Goal: Task Accomplishment & Management: Use online tool/utility

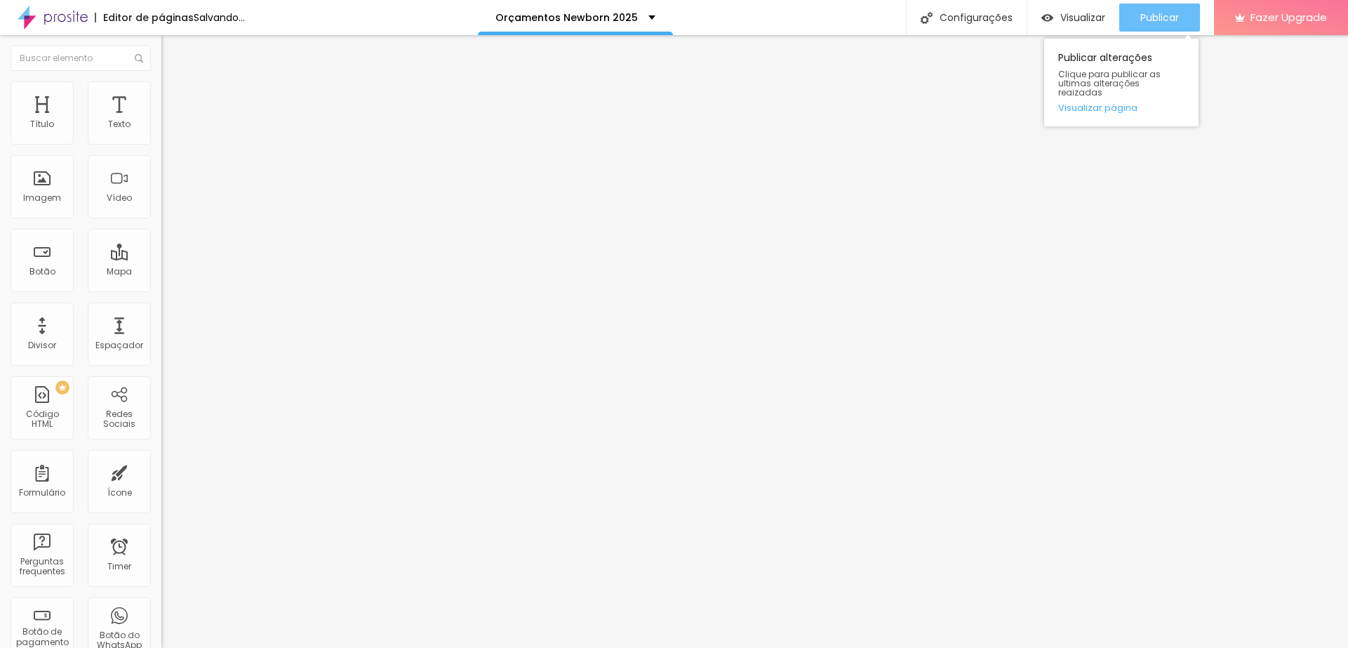
click at [1172, 10] on div "Publicar" at bounding box center [1160, 18] width 39 height 28
click at [1143, 12] on span "Publicar" at bounding box center [1160, 17] width 39 height 11
click at [1151, 9] on div "Publicar" at bounding box center [1160, 18] width 39 height 28
click at [1148, 14] on span "Publicar" at bounding box center [1160, 17] width 39 height 11
click at [1150, 14] on span "Publicar" at bounding box center [1160, 17] width 39 height 11
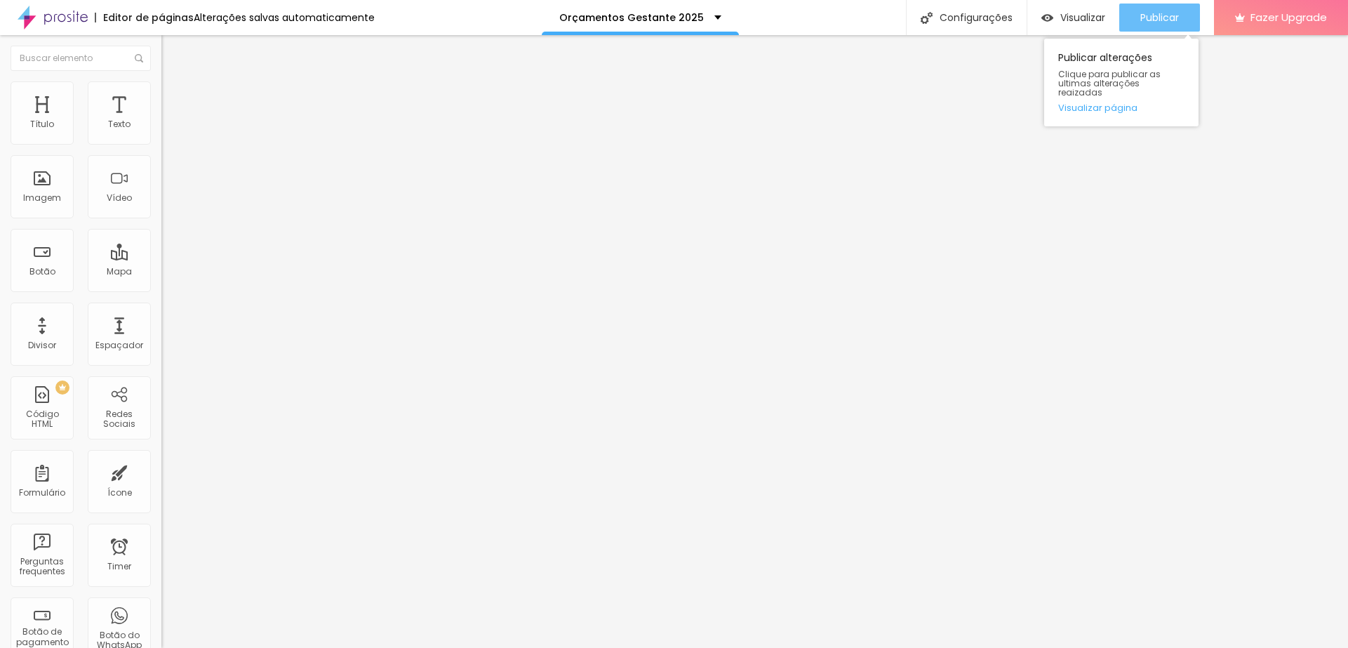
click at [1170, 19] on span "Publicar" at bounding box center [1160, 17] width 39 height 11
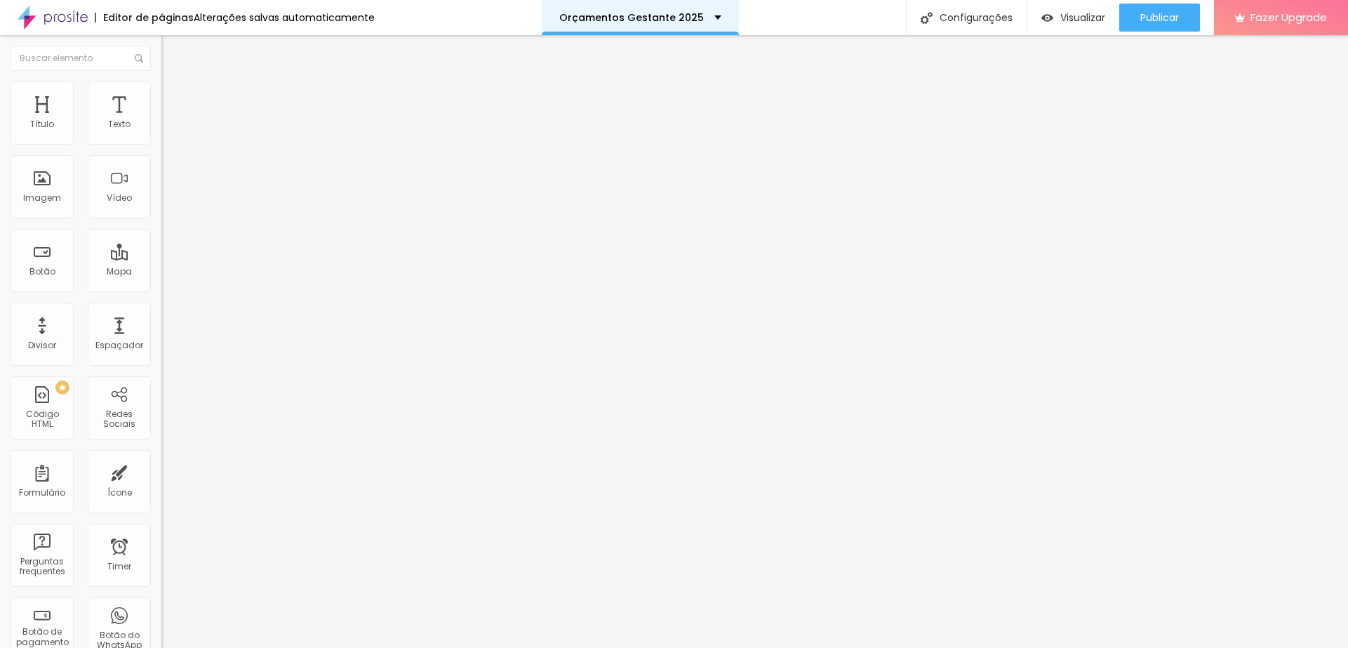
click at [711, 22] on div "Orçamentos Gestante 2025" at bounding box center [640, 18] width 162 height 10
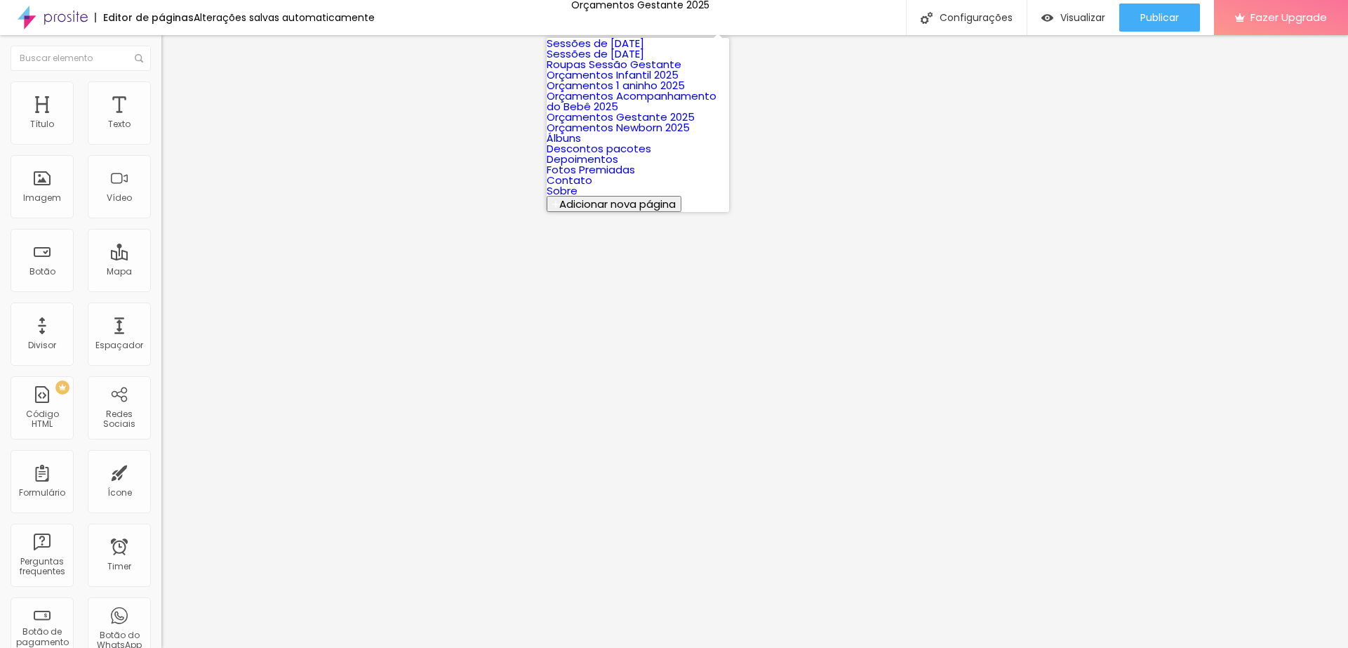
scroll to position [93, 0]
click at [646, 103] on link "Orçamentos Acompanhamento do Bebê 2025" at bounding box center [632, 100] width 170 height 25
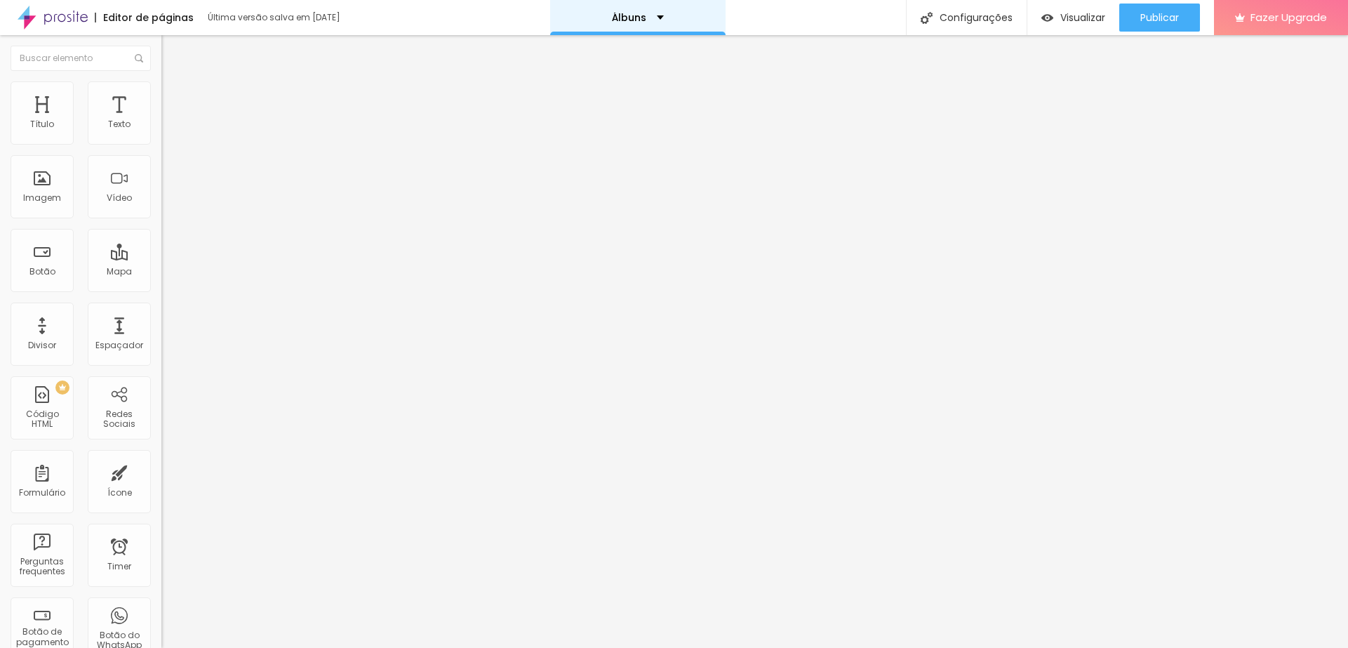
click at [650, 14] on div "Álbuns" at bounding box center [638, 18] width 52 height 10
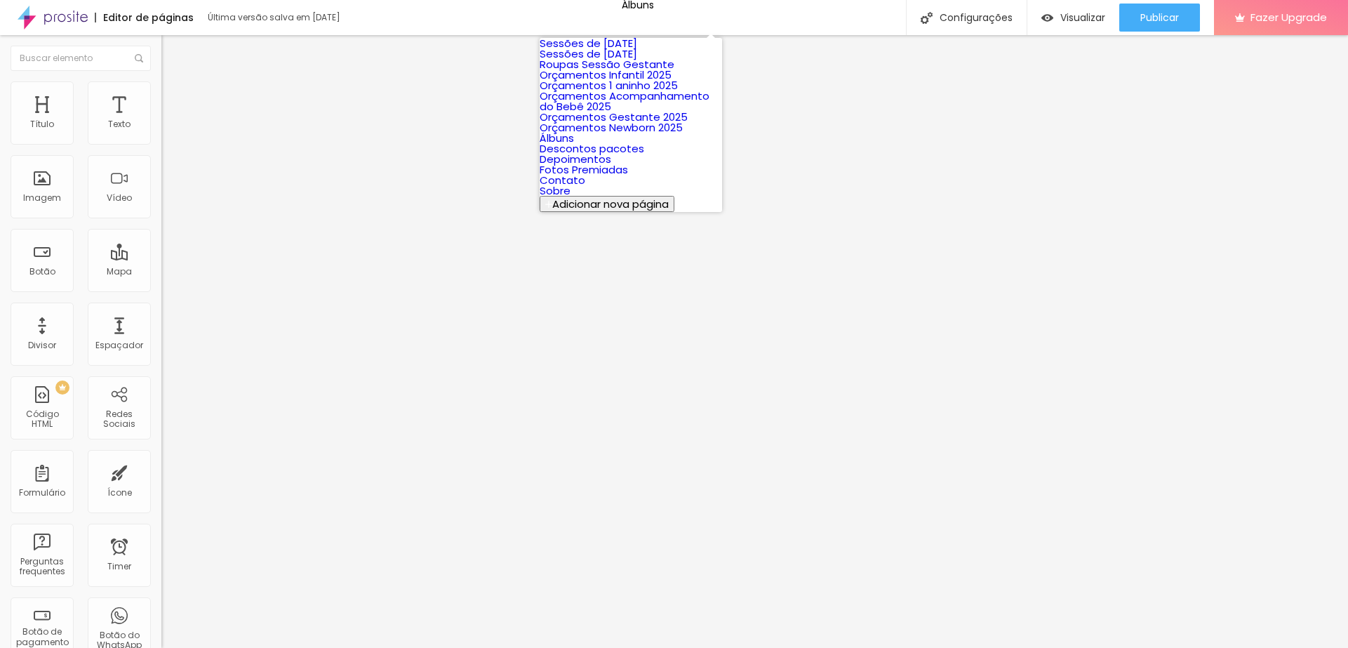
click at [624, 93] on link "Orçamentos 1 aninho 2025" at bounding box center [609, 85] width 138 height 15
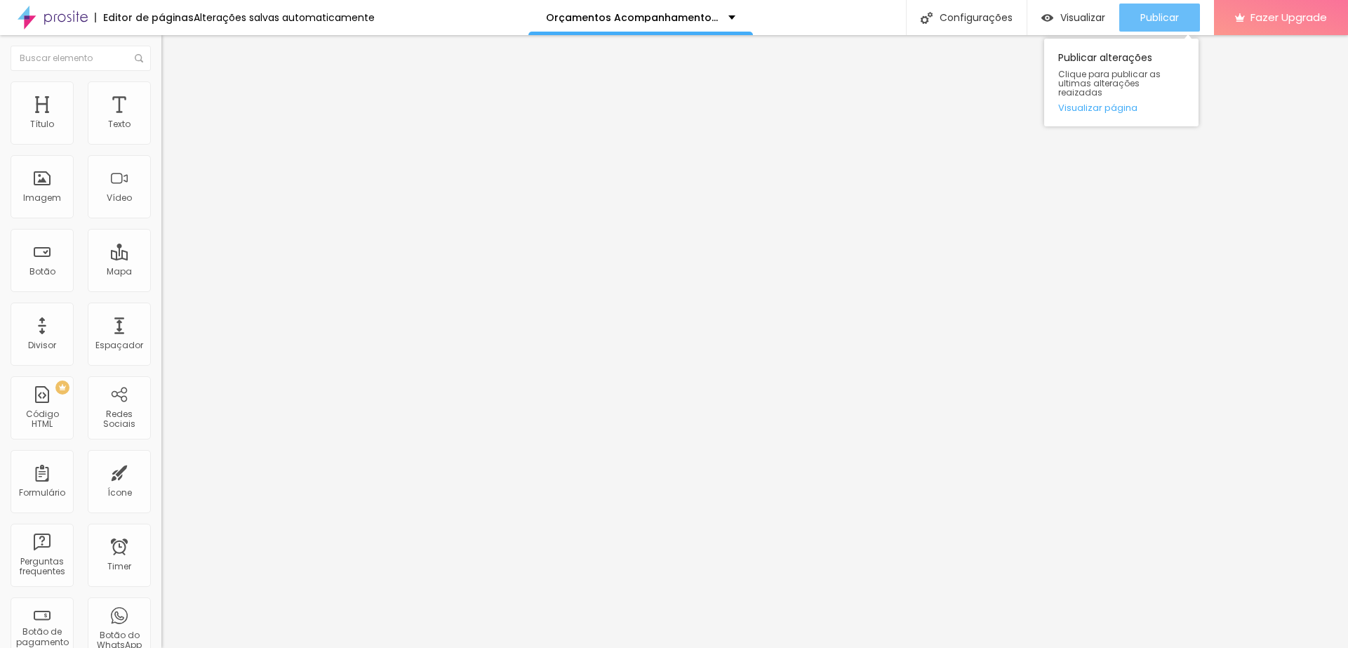
click at [1137, 12] on button "Publicar" at bounding box center [1160, 18] width 81 height 28
type input "23"
type input "21"
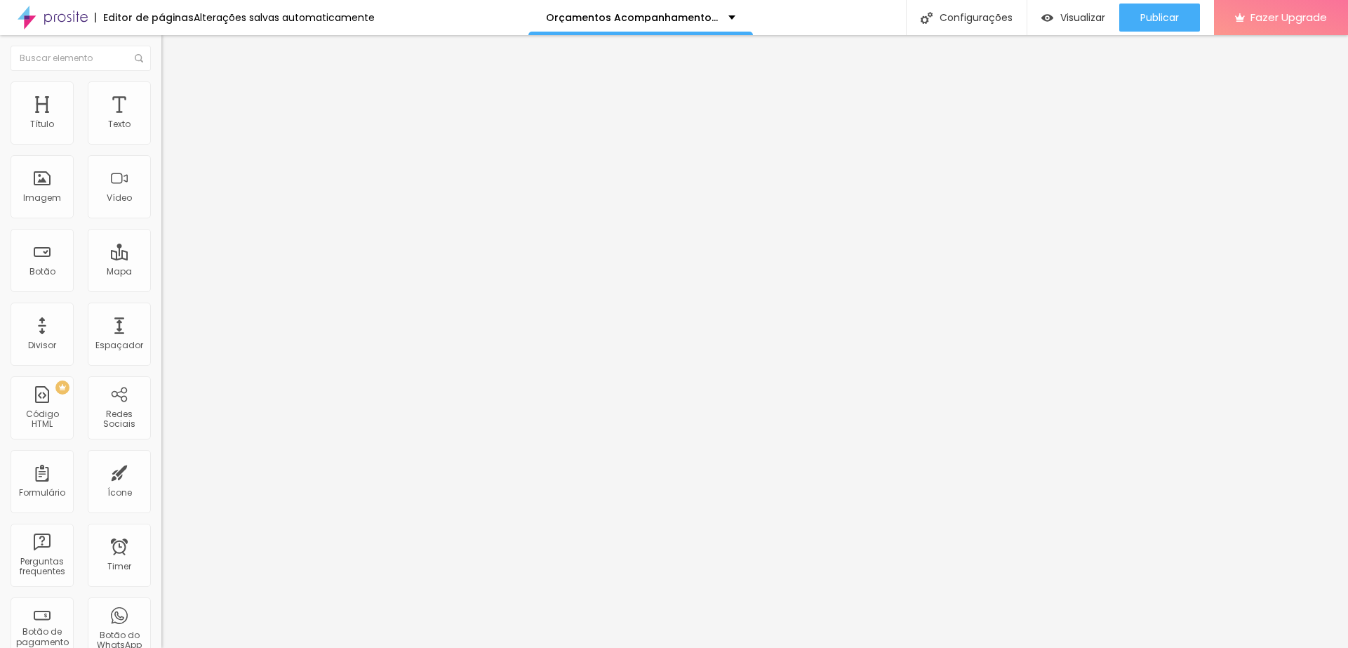
type input "20"
type input "19"
type input "18"
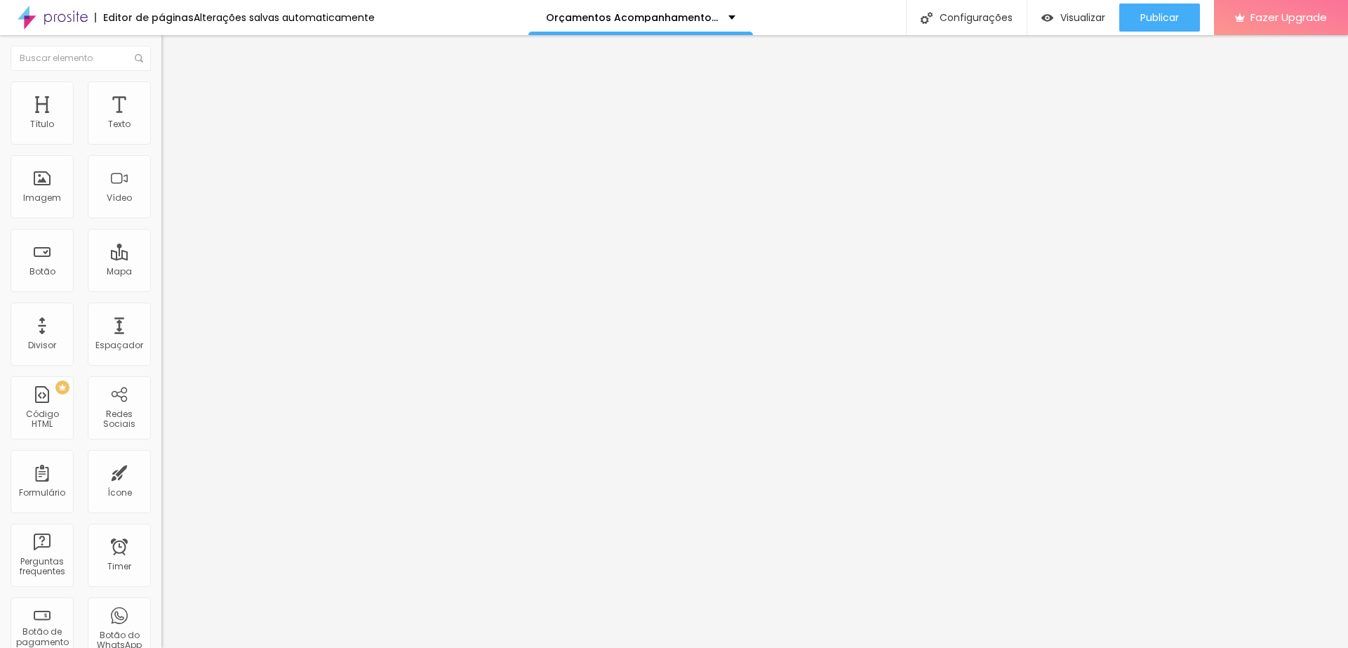
type input "18"
drag, startPoint x: 91, startPoint y: 137, endPoint x: 68, endPoint y: 137, distance: 22.5
click at [161, 258] on input "range" at bounding box center [206, 263] width 91 height 11
type input "19"
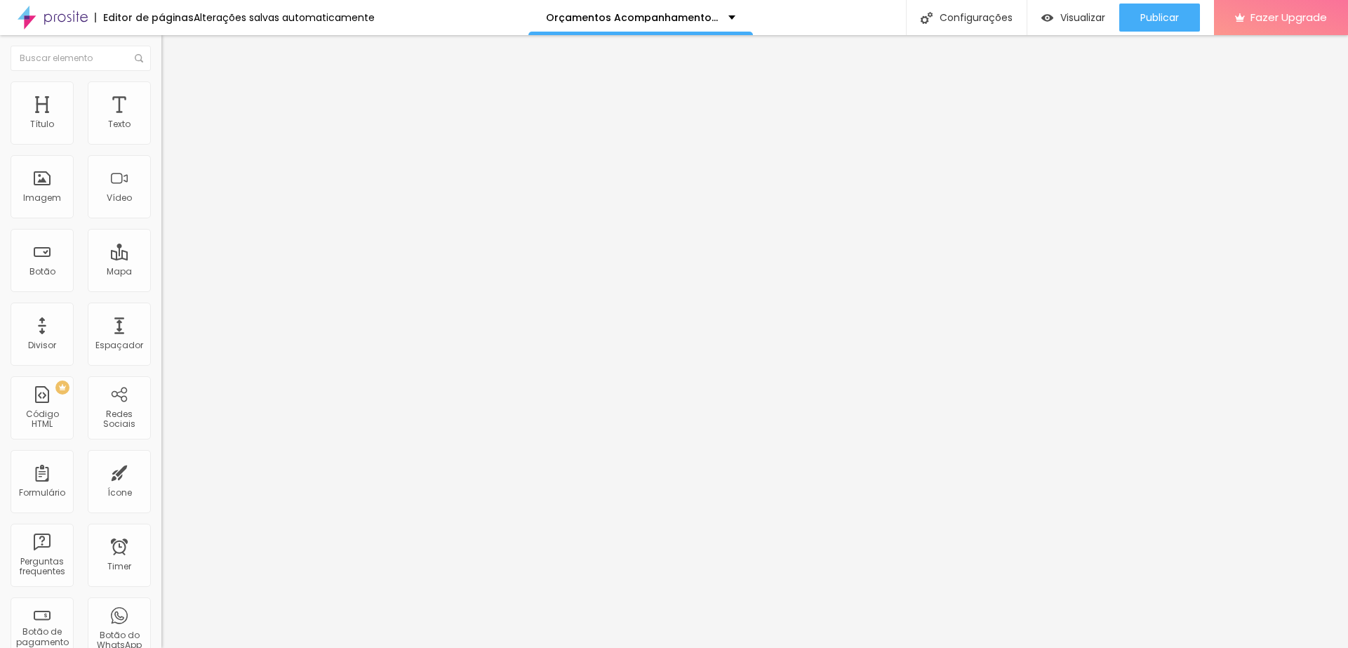
type input "20"
type input "21"
type input "22"
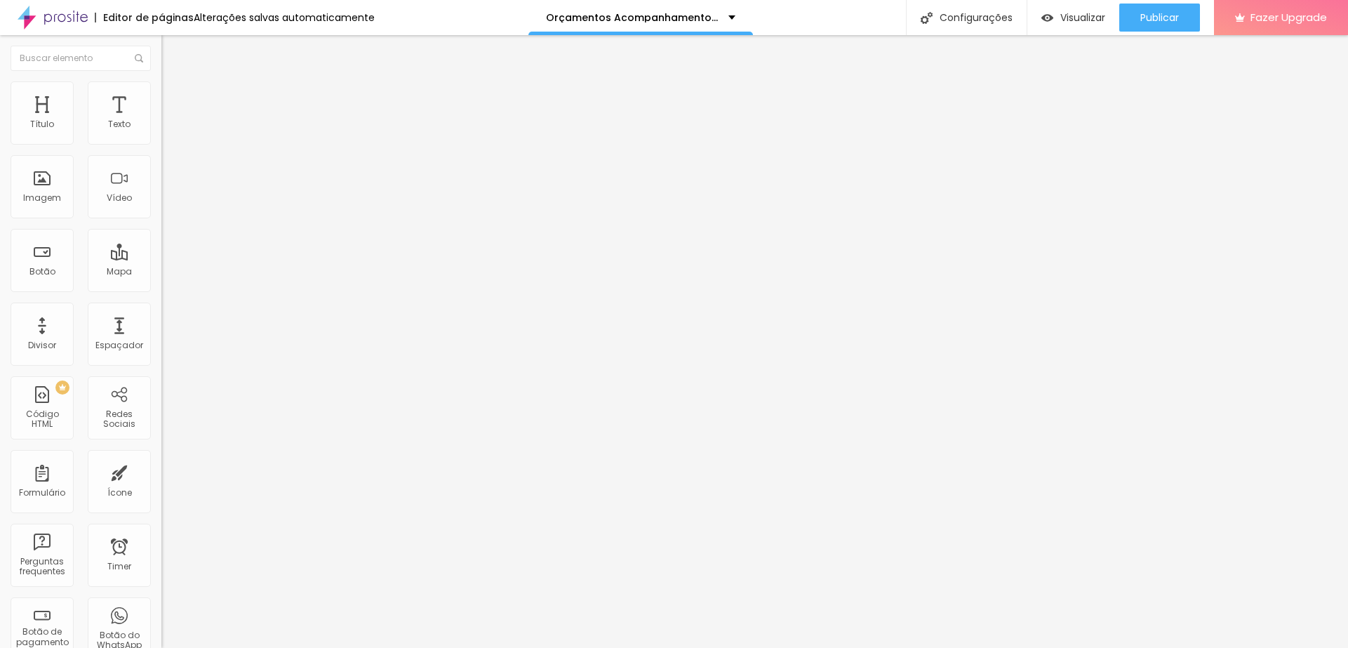
type input "22"
type input "23"
type input "24"
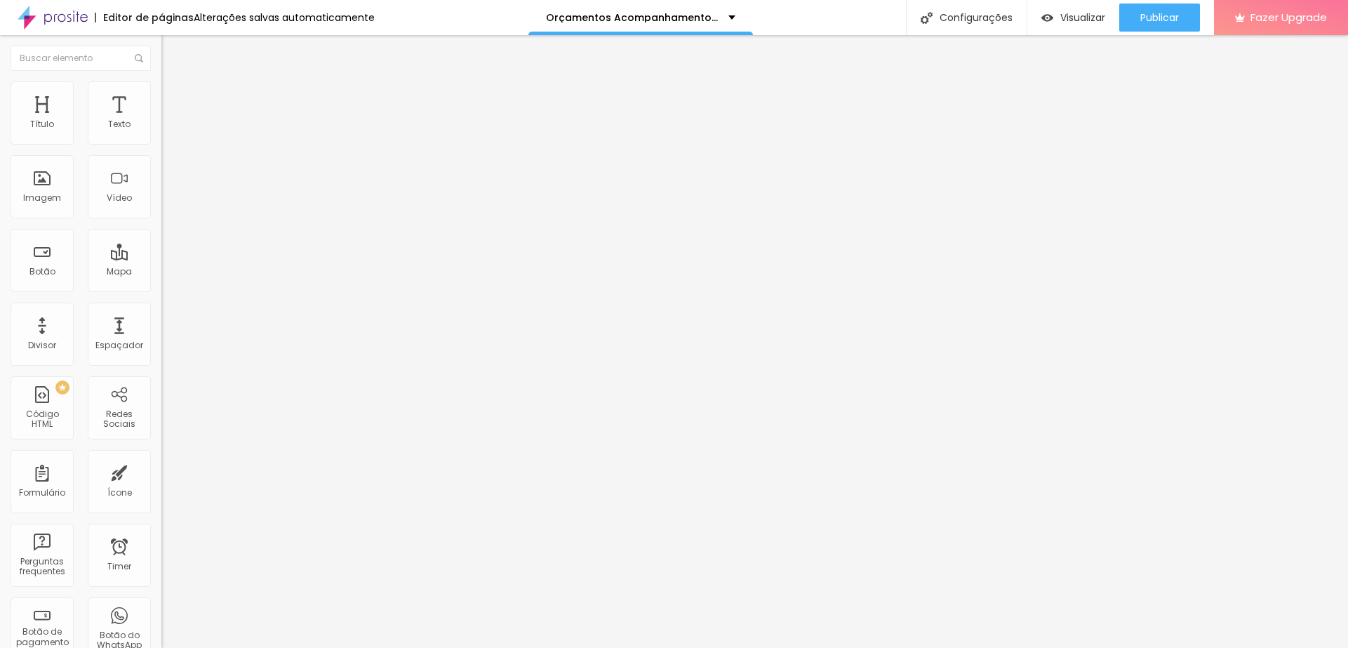
drag, startPoint x: 69, startPoint y: 136, endPoint x: 88, endPoint y: 139, distance: 19.2
type input "24"
click at [161, 258] on input "range" at bounding box center [206, 263] width 91 height 11
click at [1149, 13] on span "Publicar" at bounding box center [1160, 17] width 39 height 11
click at [1159, 8] on div "Publicar" at bounding box center [1160, 18] width 39 height 28
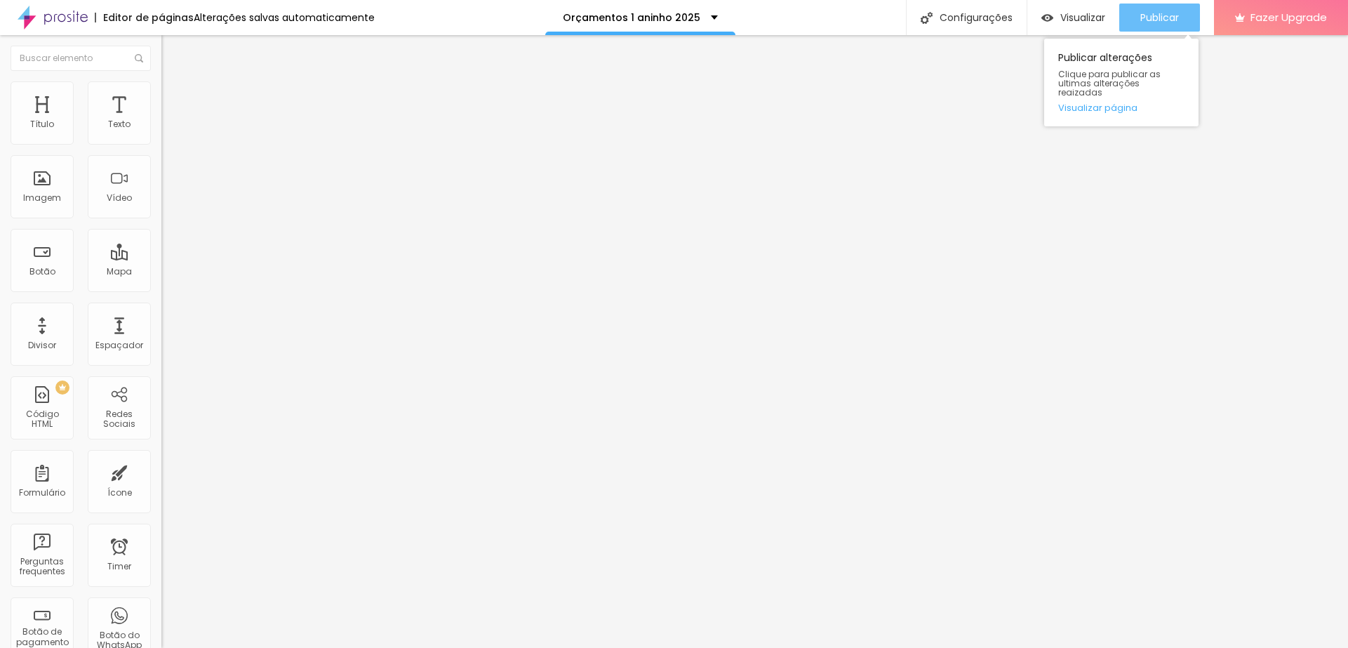
click at [1166, 20] on span "Publicar" at bounding box center [1160, 17] width 39 height 11
click at [1164, 17] on span "Publicar" at bounding box center [1160, 17] width 39 height 11
click at [161, 485] on textarea "Olá, cheguei até você pela página {GESTANTE} e gostaria de fechar o pacote de f…" at bounding box center [240, 497] width 159 height 24
drag, startPoint x: 102, startPoint y: 294, endPoint x: 12, endPoint y: 296, distance: 89.9
click at [161, 485] on textarea "Olá, cheguei até você pela página {GESTANTE} e gostaria de fechar o pacote de f…" at bounding box center [240, 497] width 159 height 24
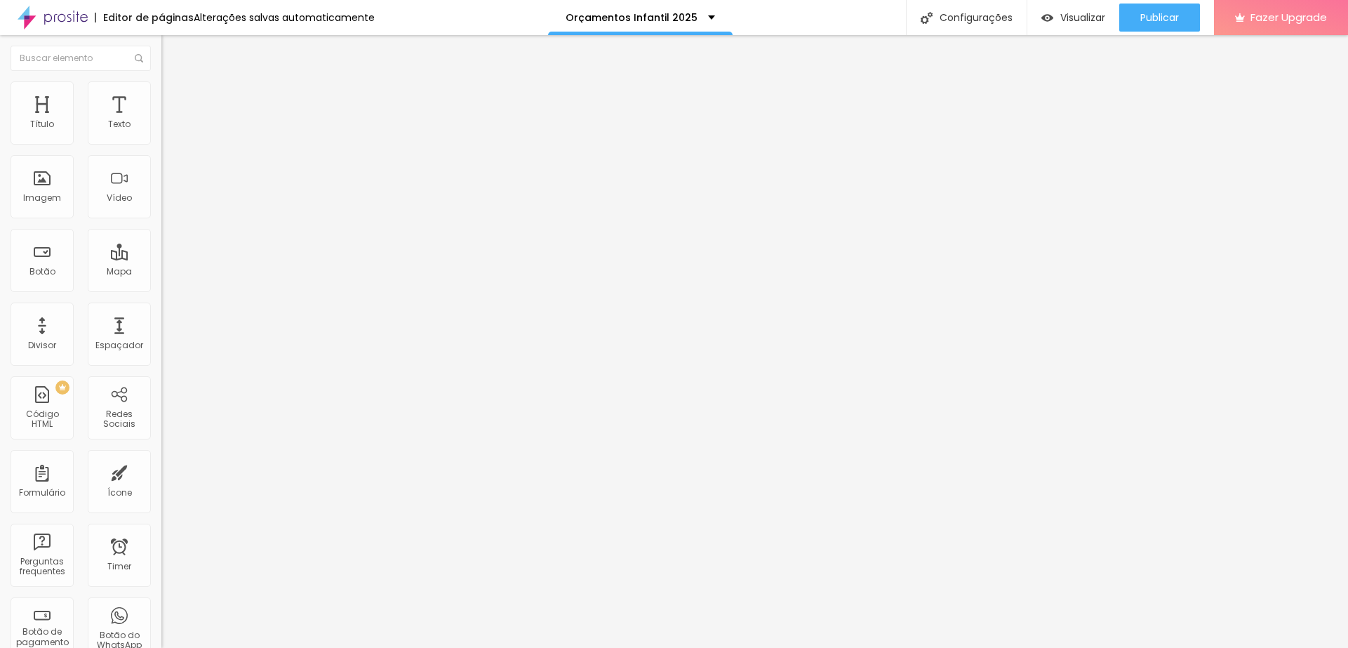
drag, startPoint x: 100, startPoint y: 257, endPoint x: 57, endPoint y: 257, distance: 42.8
click at [161, 485] on textarea "Olá, cheguei até você pela página {GESTANTE} e gostaria de fechar o pacote de f…" at bounding box center [240, 497] width 159 height 24
type textarea "Olá, cheguei até você pela página {INFANTIL} e gostaria de fechar o pacote de f…"
click at [161, 485] on textarea "Olá, cheguei até você pela página {INFANTIL} e gostaria de fechar o pacote de f…" at bounding box center [240, 497] width 159 height 24
drag, startPoint x: 122, startPoint y: 281, endPoint x: 91, endPoint y: 285, distance: 31.9
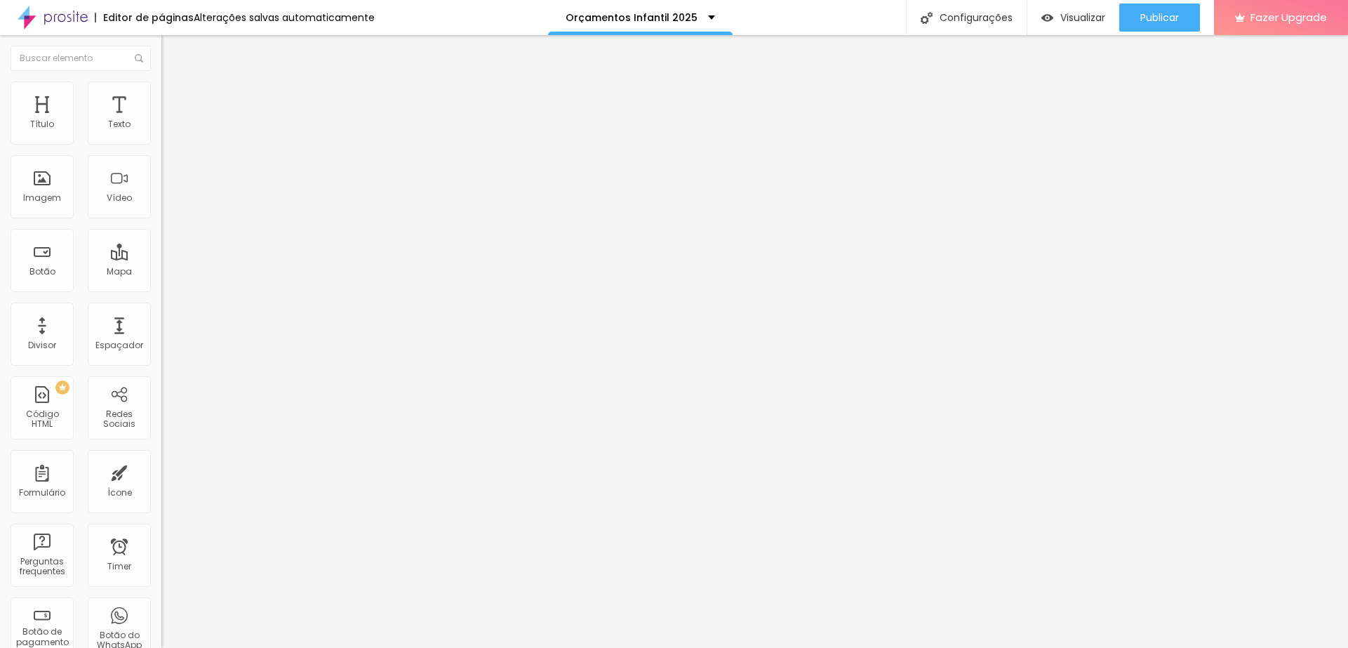
click at [161, 485] on textarea "Olá, cheguei até você pela página {INFANTIL} e gostaria de fechar o pacote de f…" at bounding box center [240, 497] width 159 height 24
type textarea "Olá, cheguei até você pela página {INFANTIL} e gostaria de fechar o pacote de f…"
drag, startPoint x: 99, startPoint y: 255, endPoint x: 58, endPoint y: 258, distance: 40.9
click at [161, 485] on textarea "Olá, cheguei até você pela página {GESTANTE} e gostaria de fechar o pacote de f…" at bounding box center [240, 497] width 159 height 24
drag, startPoint x: 131, startPoint y: 281, endPoint x: 93, endPoint y: 280, distance: 37.2
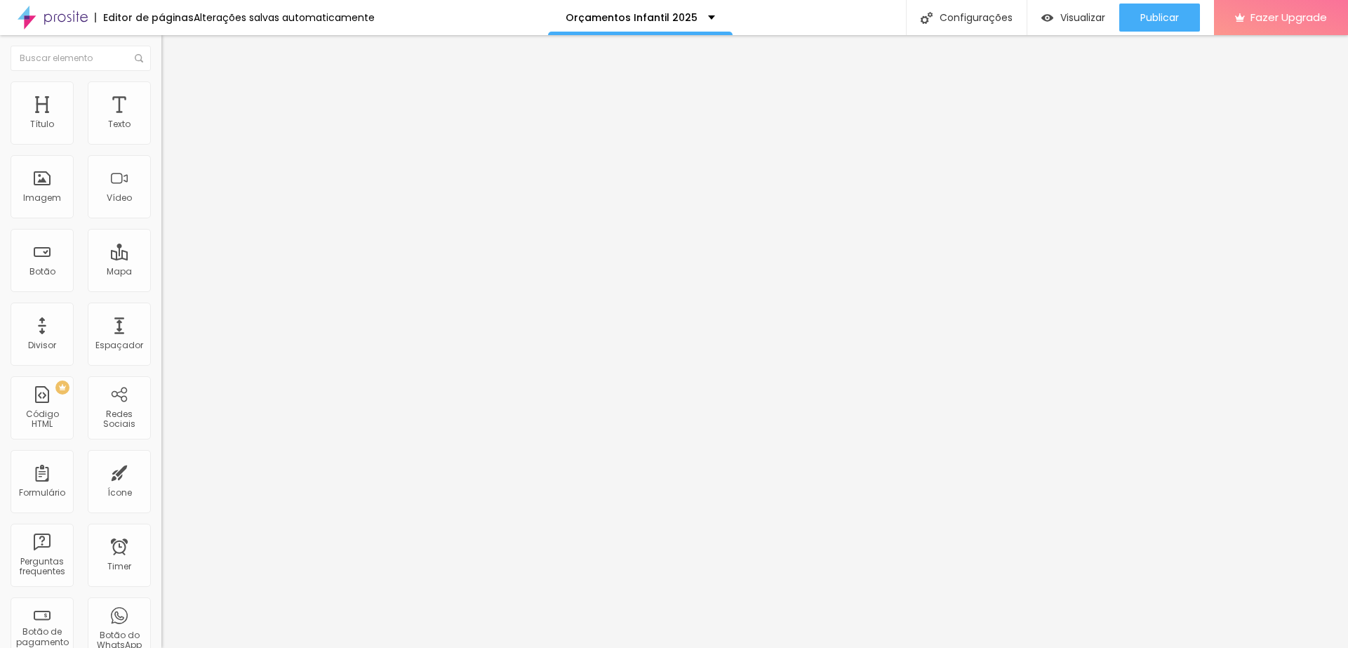
click at [161, 485] on textarea "Olá, cheguei até você pela página {INFANTIL} e gostaria de fechar o pacote de f…" at bounding box center [240, 497] width 159 height 24
drag, startPoint x: 34, startPoint y: 292, endPoint x: 15, endPoint y: 293, distance: 19.7
click at [161, 485] on textarea "Olá, cheguei até você pela página {INFANTIL} e gostaria de fechar o pacote de f…" at bounding box center [240, 497] width 159 height 24
type textarea "Olá, cheguei até você pela página {INFANTIL} e gostaria de fechar o pacote de f…"
drag, startPoint x: 98, startPoint y: 258, endPoint x: 58, endPoint y: 257, distance: 40.7
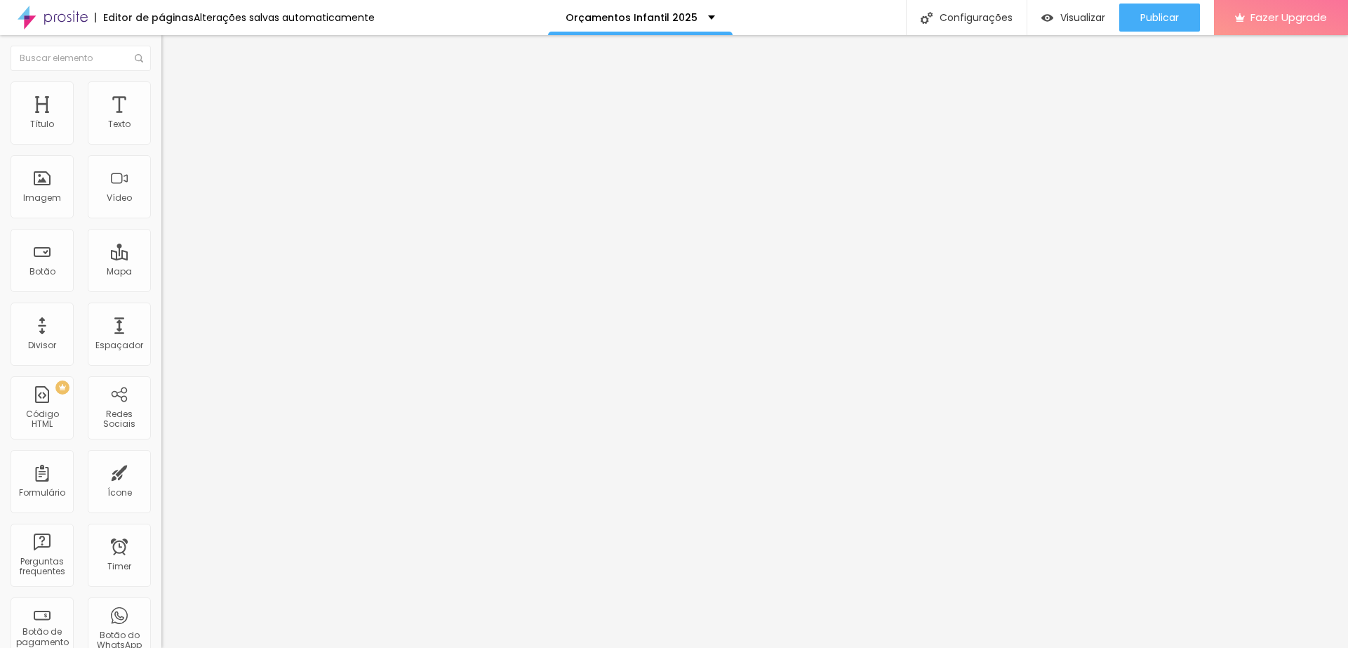
click at [161, 485] on textarea "Olá, cheguei até você pela página {GESTANTE} e gostaria de fechar o pacote de f…" at bounding box center [240, 497] width 159 height 24
drag, startPoint x: 129, startPoint y: 280, endPoint x: 92, endPoint y: 281, distance: 37.2
click at [161, 485] on textarea "Olá, cheguei até você pela página {INFANTIL} e gostaria de fechar o pacote de f…" at bounding box center [240, 497] width 159 height 24
drag, startPoint x: 32, startPoint y: 293, endPoint x: 0, endPoint y: 298, distance: 32.1
click at [161, 293] on div "Número do WhatsApp * (44)99936-7709 + 55 Texto do botão Quero fechar este pacot…" at bounding box center [241, 355] width 161 height 468
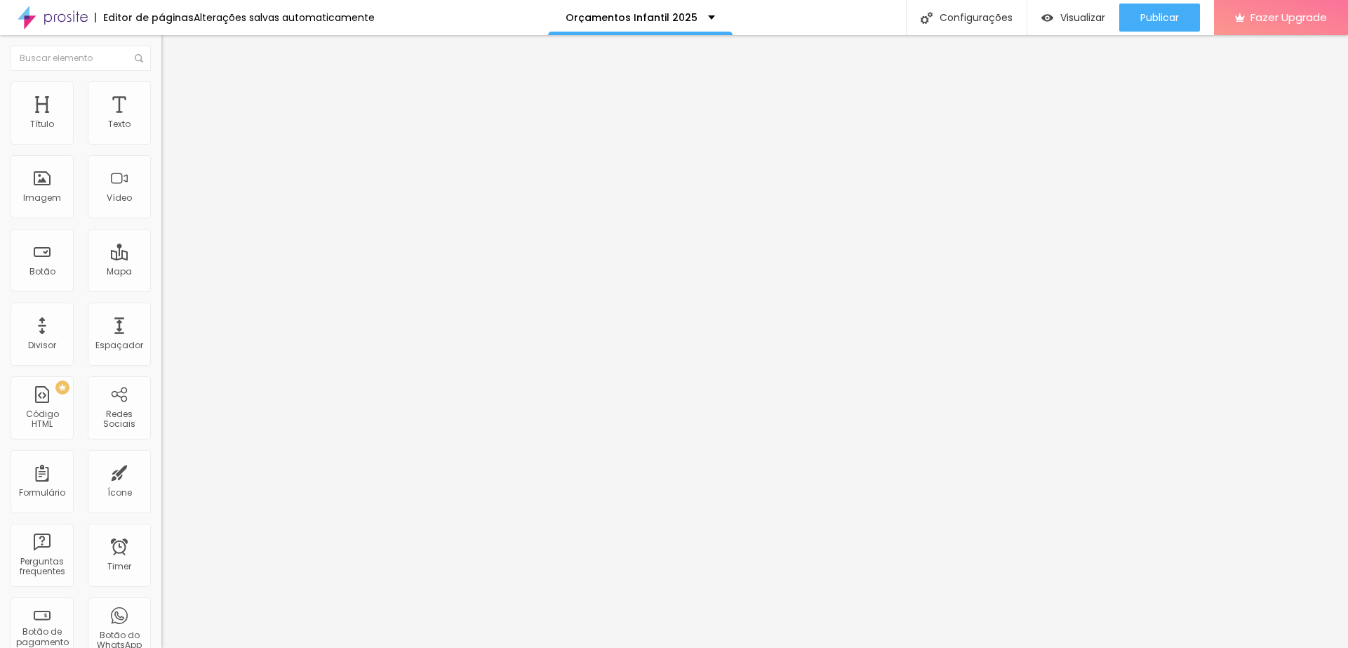
type textarea "Olá, cheguei até você pela página {INFANTIL} e gostaria de fechar o pacote de f…"
drag, startPoint x: 100, startPoint y: 258, endPoint x: 59, endPoint y: 256, distance: 41.4
click at [161, 485] on textarea "Olá, cheguei até você pela página {GESTANTE} e gostaria de fechar o pacote de f…" at bounding box center [240, 497] width 159 height 24
drag, startPoint x: 122, startPoint y: 281, endPoint x: 91, endPoint y: 282, distance: 30.9
click at [161, 485] on textarea "Olá, cheguei até você pela página {INFANTIL} e gostaria de fechar o pacote de f…" at bounding box center [240, 497] width 159 height 24
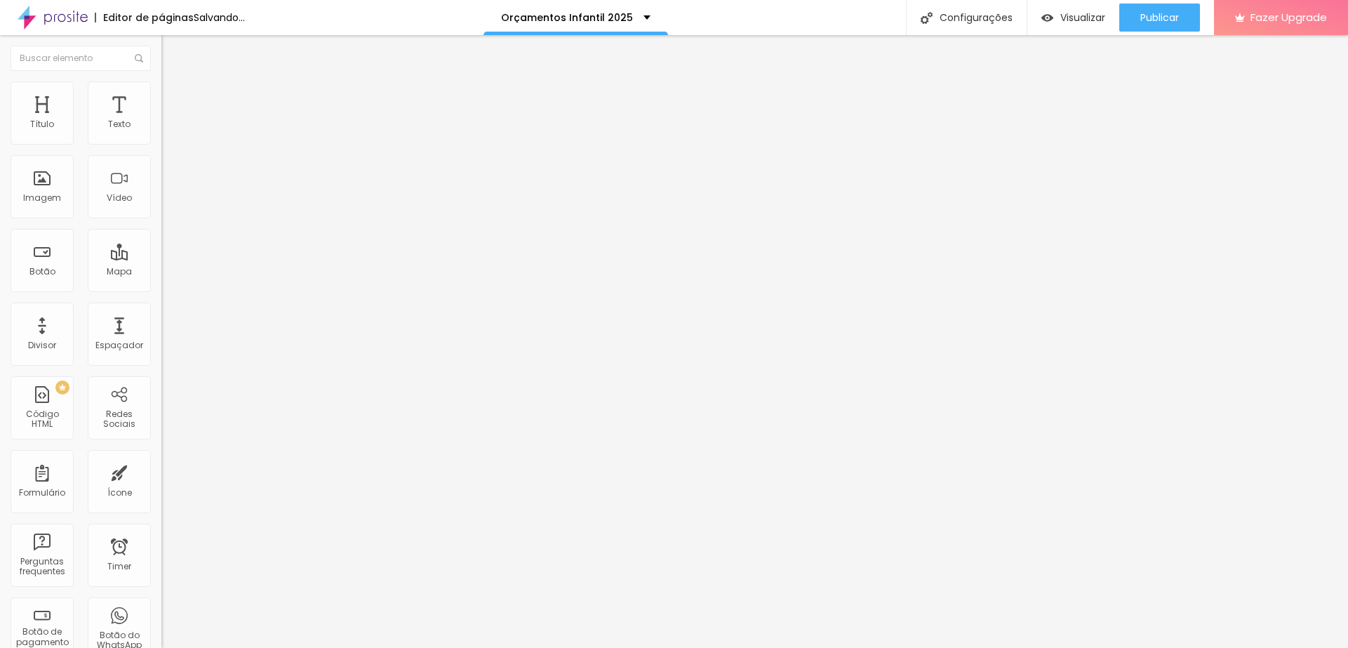
click at [161, 485] on textarea "Olá, cheguei até você pela página {INFANTIL} e gostaria de fechar o pacote de f…" at bounding box center [240, 497] width 159 height 24
type textarea "Olá, cheguei até você pela página {INFANTIL} e gostaria de fechar o pacote de f…"
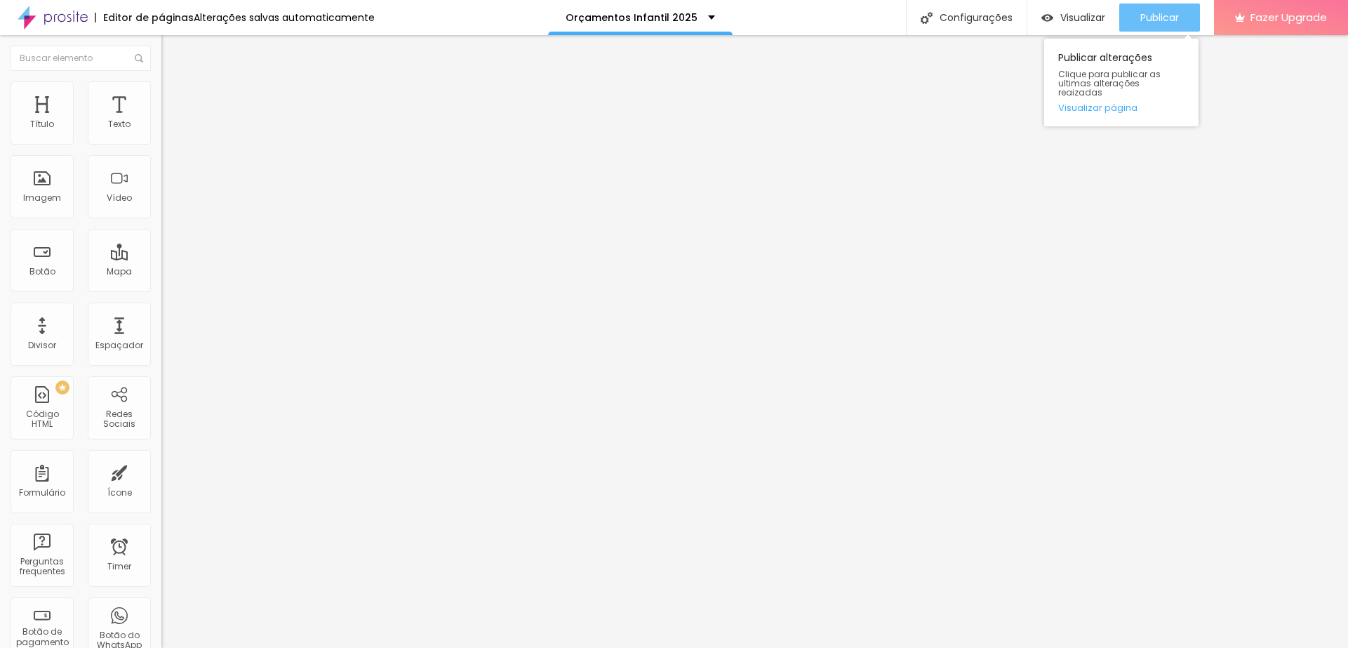
click at [1159, 18] on span "Publicar" at bounding box center [1160, 17] width 39 height 11
click at [1150, 13] on span "Publicar" at bounding box center [1160, 17] width 39 height 11
click at [1134, 11] on button "Publicar" at bounding box center [1160, 18] width 81 height 28
click at [161, 485] on textarea "Olá, cheguei até você pela página {GESTANTE} e gostaria de fechar o pacote de f…" at bounding box center [240, 497] width 159 height 24
drag, startPoint x: 102, startPoint y: 290, endPoint x: 87, endPoint y: 290, distance: 14.7
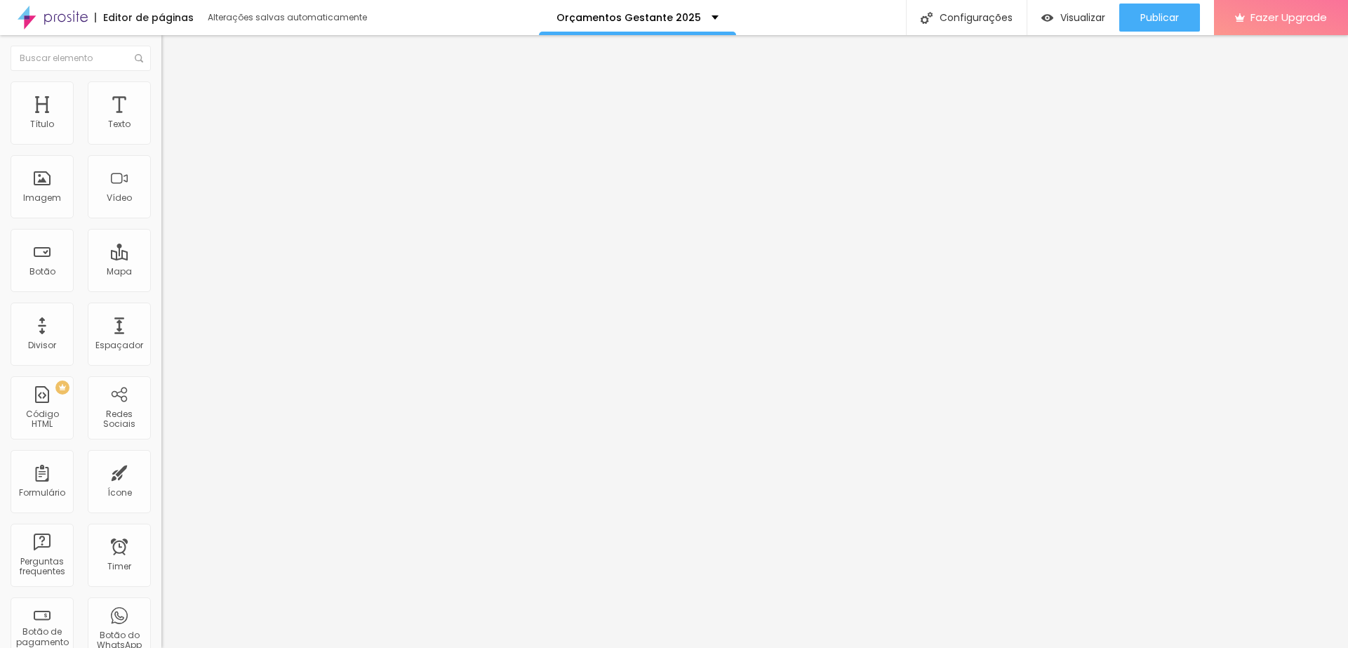
click at [161, 485] on textarea "Olá, cheguei até você pela página {GESTANTE} e gostaria de fechar o pacote de f…" at bounding box center [240, 497] width 159 height 24
type textarea "Olá, cheguei até você pela página {GESTANTE} e gostaria de fechar o pacote de f…"
drag, startPoint x: 77, startPoint y: 293, endPoint x: 6, endPoint y: 296, distance: 71.0
click at [161, 296] on div "Número do WhatsApp * [PHONE_NUMBER] + 55 Texto do botão Quero fechar este pacot…" at bounding box center [241, 355] width 161 height 468
type textarea "Olá, cheguei até você pela página {GESTANTE} e gostaria de fechar o pacote de f…"
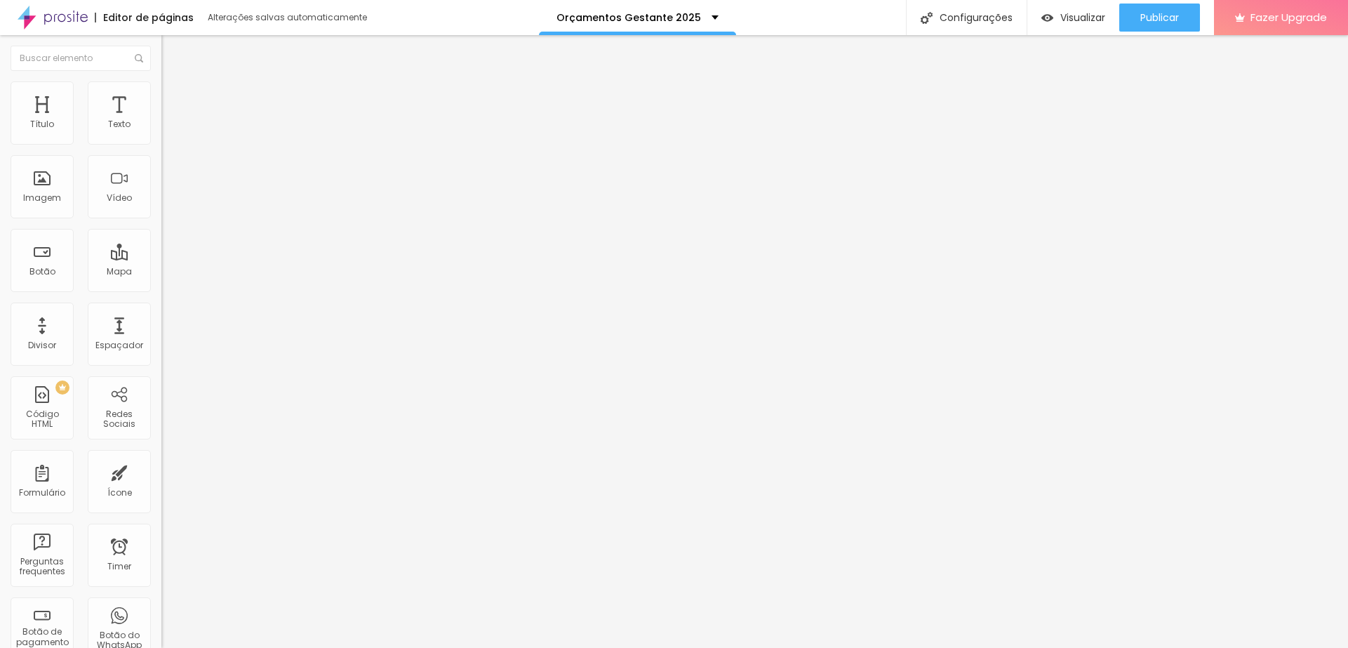
drag, startPoint x: 127, startPoint y: 280, endPoint x: 93, endPoint y: 281, distance: 33.7
click at [161, 485] on textarea "Olá, cheguei até você pela página {GESTANTE} e gostaria de fechar o pacote de f…" at bounding box center [240, 497] width 159 height 24
type textarea "Olá, cheguei até você pela página {GESTANTE} e gostaria de fechar o pacote de f…"
drag, startPoint x: 129, startPoint y: 278, endPoint x: 92, endPoint y: 279, distance: 37.2
click at [161, 485] on textarea "Olá, cheguei até você pela página {GESTANTE} e gostaria de fechar o pacote de f…" at bounding box center [240, 497] width 159 height 24
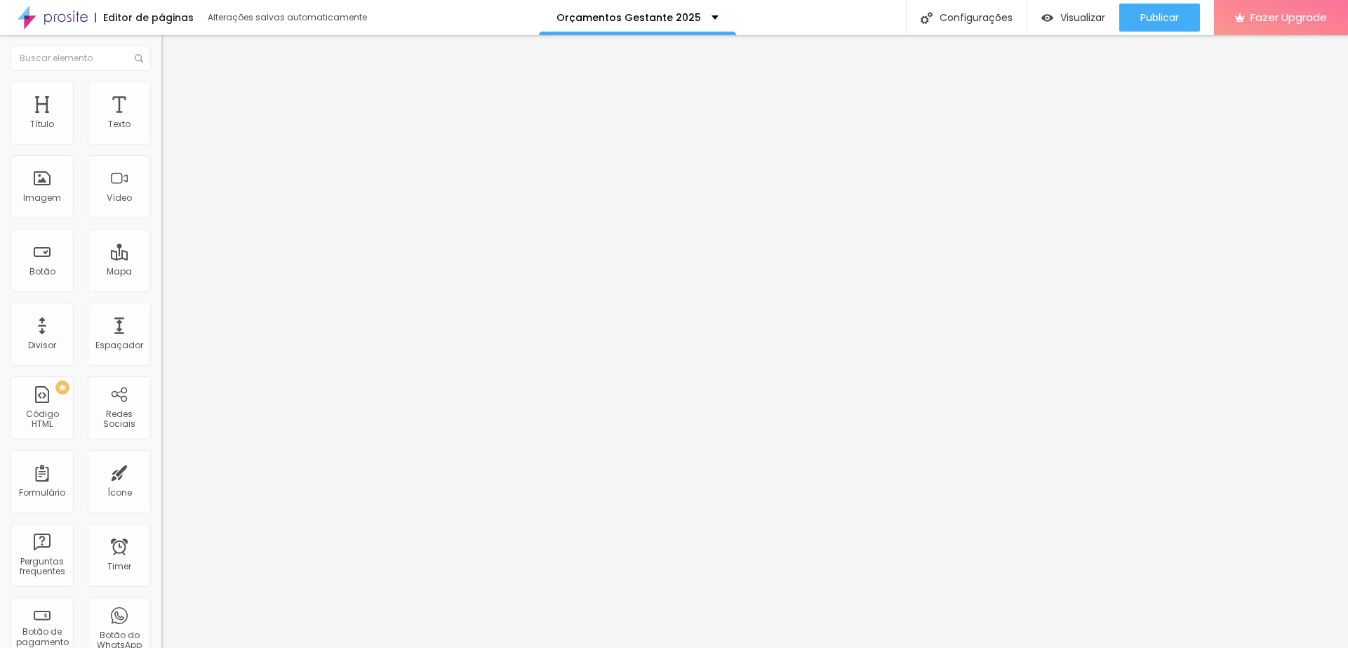
drag, startPoint x: 97, startPoint y: 291, endPoint x: 81, endPoint y: 288, distance: 16.3
click at [161, 485] on textarea "Olá, cheguei até você pela página {GESTANTE} e gostaria de fechar o pacote de f…" at bounding box center [240, 497] width 159 height 24
type textarea "Olá, cheguei até você pela página {GESTANTE} e gostaria de fechar o pacote de f…"
click at [161, 485] on textarea "Olá, cheguei até você pela página {GESTANTE} e gostaria de fechar o pacote de f…" at bounding box center [240, 497] width 159 height 24
drag, startPoint x: 32, startPoint y: 293, endPoint x: 12, endPoint y: 290, distance: 20.5
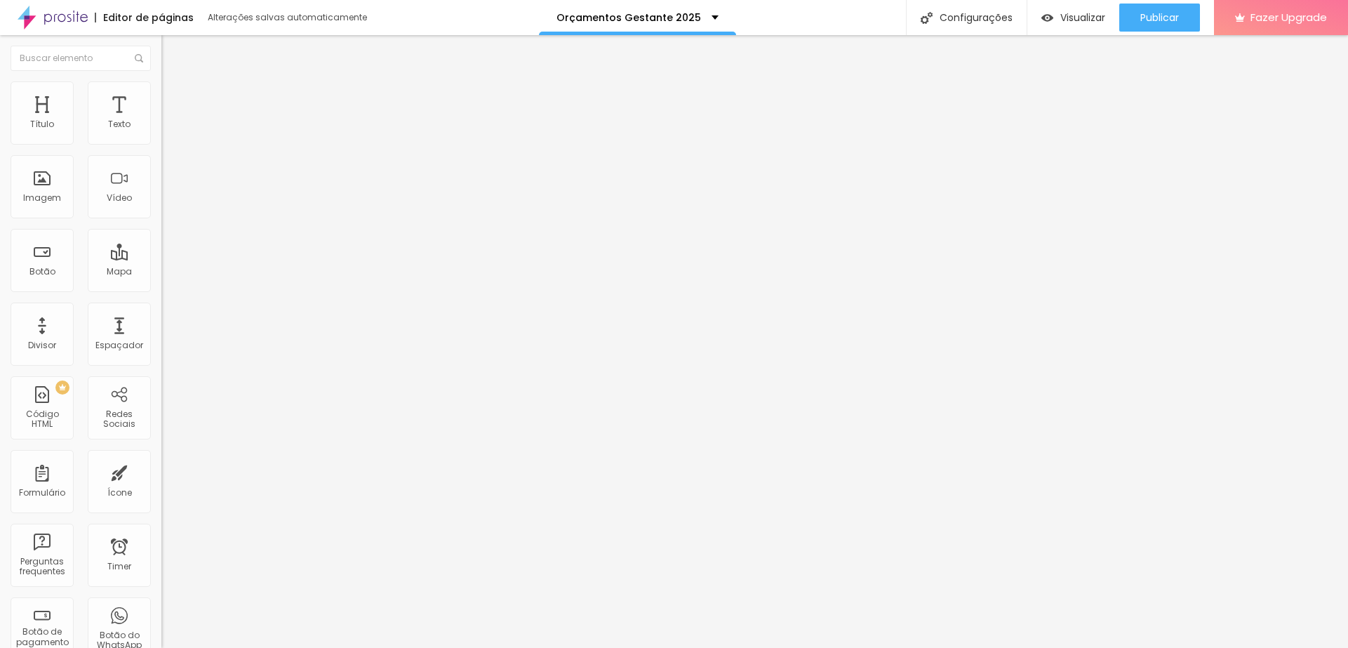
click at [161, 485] on textarea "Olá, cheguei até você pela página {GESTANTE} e gostaria de fechar o pacote de f…" at bounding box center [240, 497] width 159 height 24
type textarea "Olá, cheguei até você pela página {GESTANTE} e gostaria de fechar o pacote de f…"
drag, startPoint x: 123, startPoint y: 278, endPoint x: 91, endPoint y: 277, distance: 32.3
click at [161, 485] on textarea "Olá, cheguei até você pela página {GESTANTE} e gostaria de fechar o pacote de f…" at bounding box center [240, 497] width 159 height 24
drag, startPoint x: 33, startPoint y: 293, endPoint x: 21, endPoint y: 293, distance: 11.9
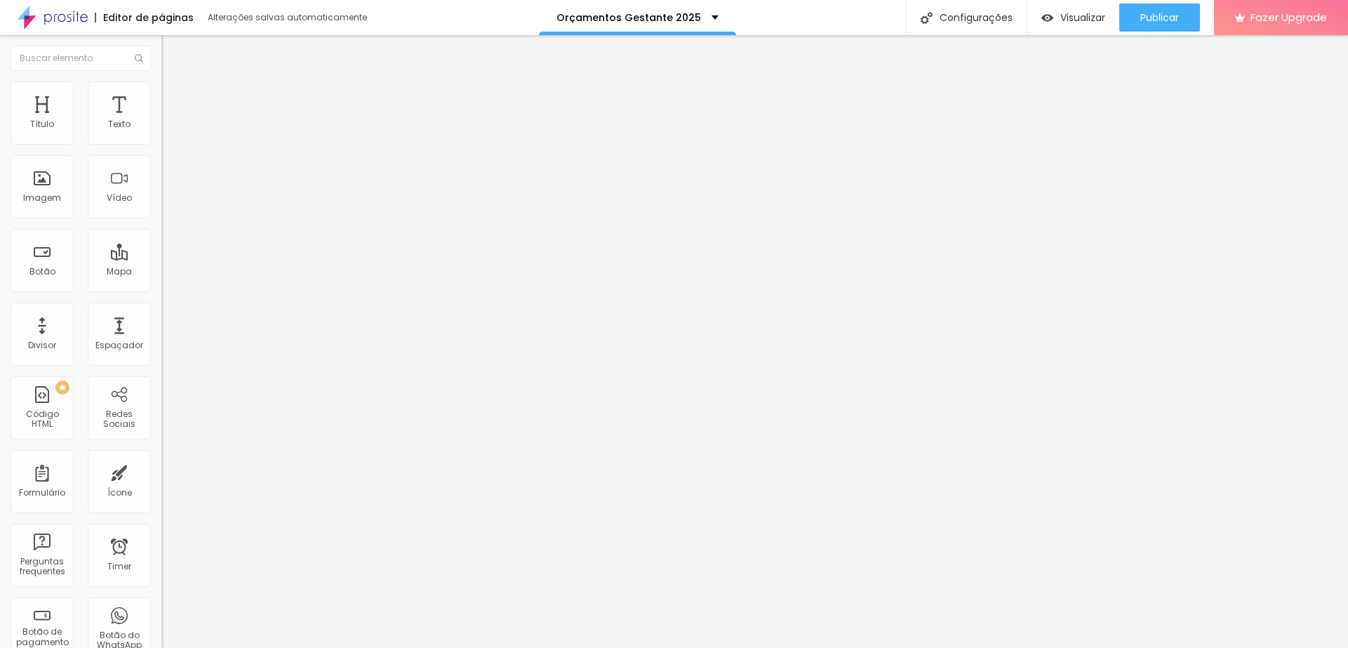
click at [161, 485] on textarea "Olá, cheguei até você pela página {GESTANTE} e gostaria de fechar o pacote de f…" at bounding box center [240, 497] width 159 height 24
type textarea "Olá, cheguei até você pela página {GESTANTE} e gostaria de fechar o pacote de f…"
click at [1141, 18] on span "Publicar" at bounding box center [1160, 17] width 39 height 11
click at [1172, 4] on div "Publicar" at bounding box center [1160, 18] width 39 height 28
click at [1147, 9] on div "Publicar" at bounding box center [1160, 18] width 39 height 28
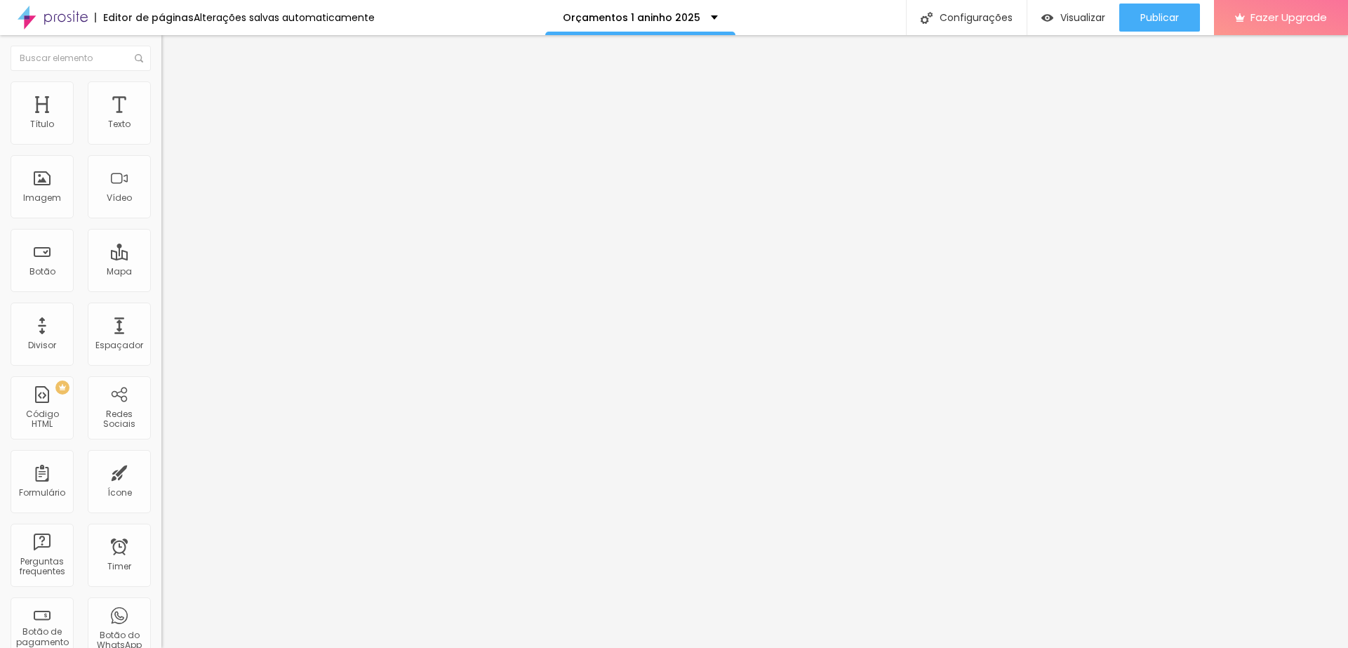
drag, startPoint x: 102, startPoint y: 280, endPoint x: 87, endPoint y: 281, distance: 14.8
click at [161, 485] on textarea "Olá, cheguei até você pela página {1 ano} e gostaria de fechar o pacote de foto…" at bounding box center [240, 497] width 159 height 24
type textarea "Olá, cheguei até você pela página {1 ano} e gostaria de fechar o pacote de foto…"
drag, startPoint x: 100, startPoint y: 276, endPoint x: 84, endPoint y: 276, distance: 15.4
click at [161, 485] on textarea "Olá, cheguei até você pela página {1 ano} e gostaria de fechar o pacote de foto…" at bounding box center [240, 497] width 159 height 24
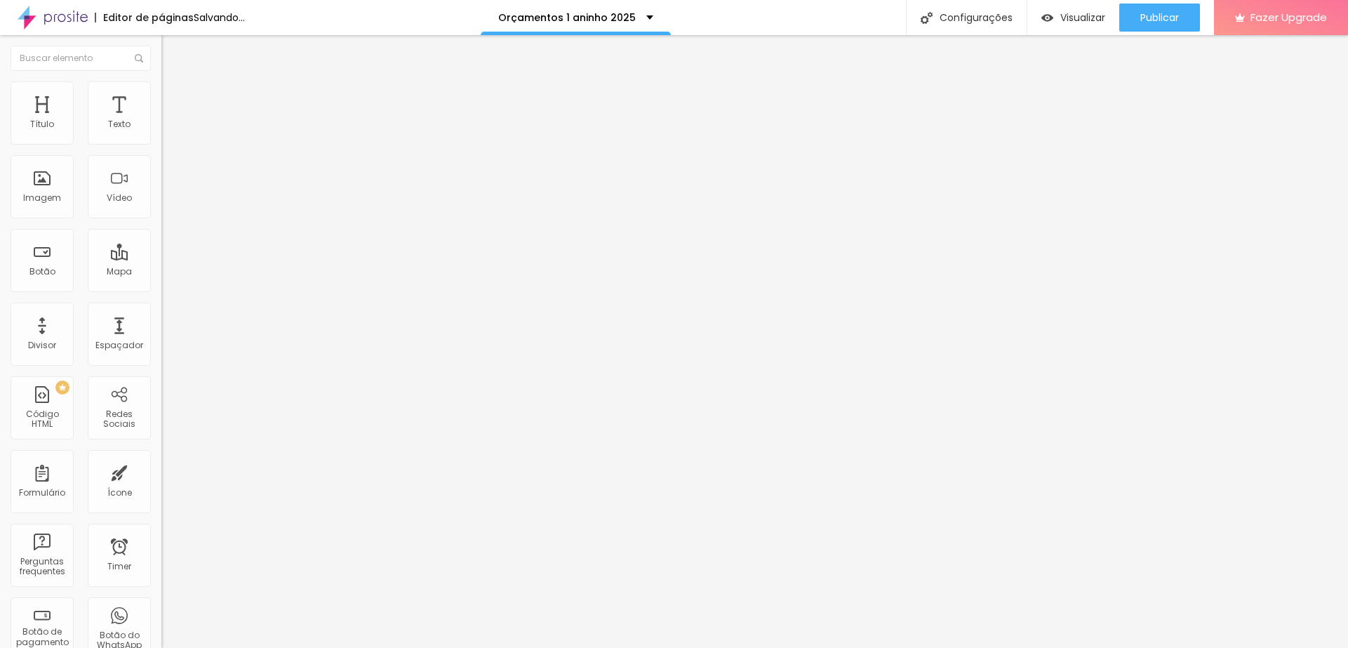
type textarea "Olá, cheguei até você pela página {1 ano} e gostaria de fechar o pacote de foto…"
drag, startPoint x: 86, startPoint y: 279, endPoint x: 69, endPoint y: 279, distance: 16.1
click at [161, 485] on textarea "Olá, cheguei até você pela página {1 ano} e gostaria de fechar o pacote de foto…" at bounding box center [240, 497] width 159 height 24
type textarea "Olá, cheguei até você pela página {1 ano} e gostaria de fechar o pacote de foto…"
drag, startPoint x: 87, startPoint y: 281, endPoint x: 71, endPoint y: 283, distance: 16.2
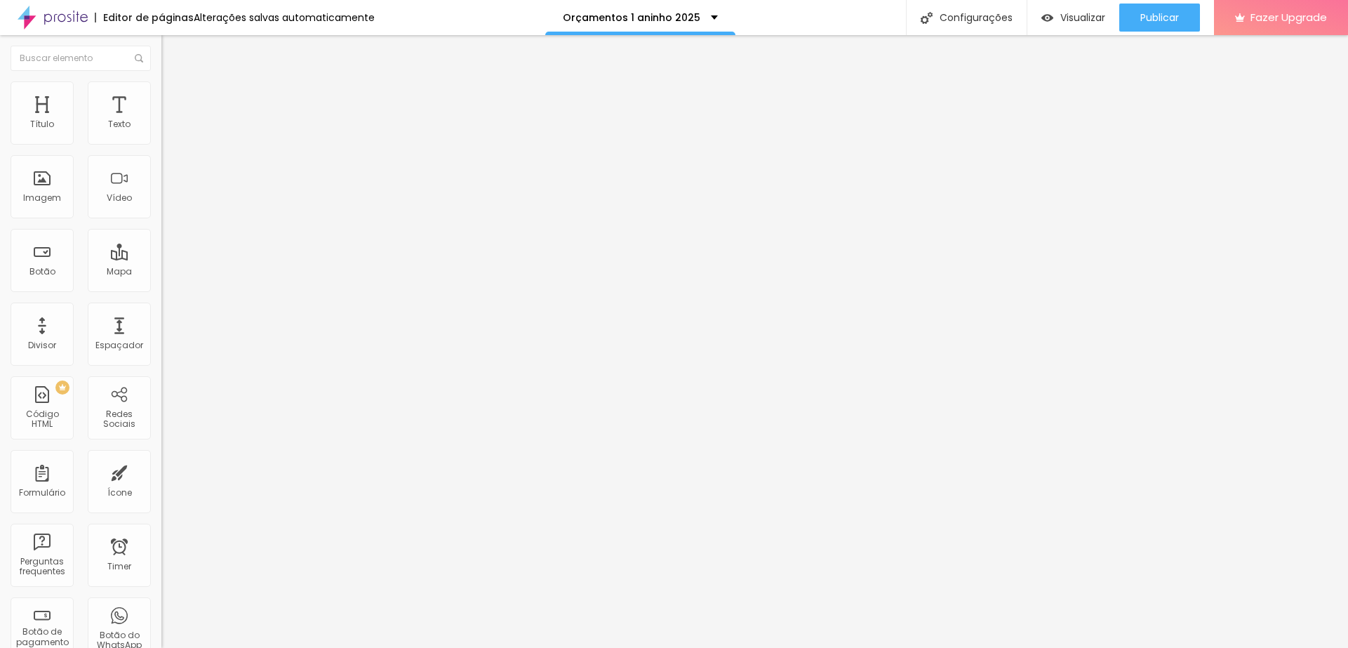
click at [161, 485] on textarea "Olá, cheguei até você pela página {1 ano} e gostaria de fechar o pacote de foto…" at bounding box center [240, 497] width 159 height 24
type textarea "Olá, cheguei até você pela página {1 ano} e gostaria de fechar o pacote de foto…"
drag, startPoint x: 88, startPoint y: 280, endPoint x: 72, endPoint y: 279, distance: 15.5
click at [161, 485] on textarea "Olá, cheguei até você pela página {1 ano} e gostaria de fechar o pacote de foto…" at bounding box center [240, 497] width 159 height 24
type textarea "Olá, cheguei até você pela página {1 ano} e gostaria de fechar o pacote de foto…"
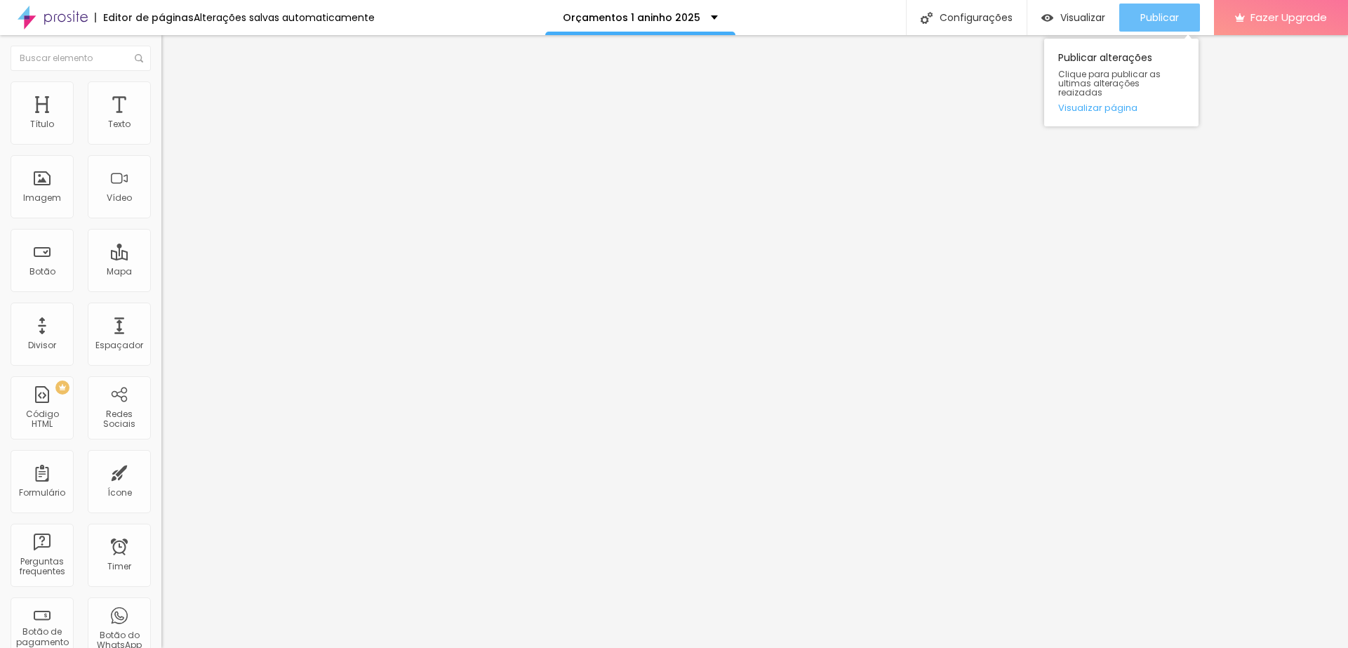
click at [1153, 15] on span "Publicar" at bounding box center [1160, 17] width 39 height 11
click at [1143, 19] on span "Publicar" at bounding box center [1160, 17] width 39 height 11
click at [1137, 15] on button "Publicar" at bounding box center [1160, 18] width 81 height 28
click at [42, 181] on div "Imagem" at bounding box center [42, 186] width 63 height 63
click at [46, 190] on div "Imagem" at bounding box center [42, 186] width 63 height 63
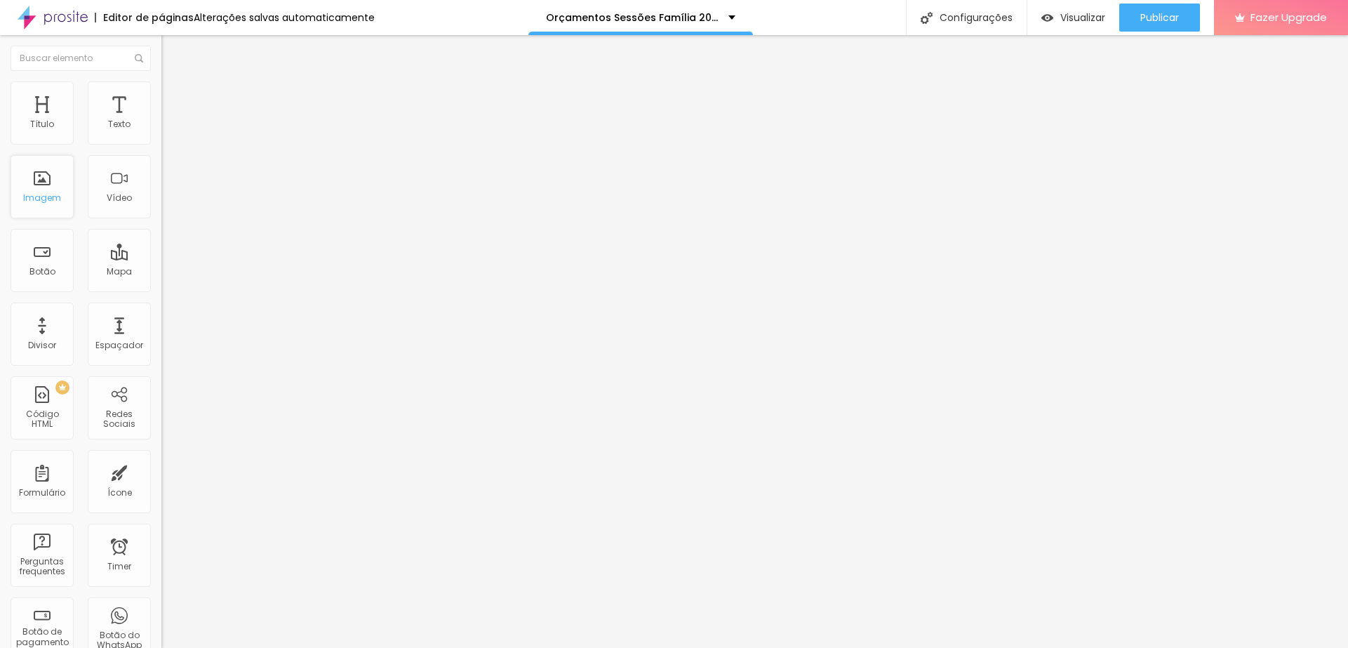
click at [48, 199] on div "Imagem" at bounding box center [42, 198] width 38 height 10
click at [174, 95] on span "Estilo" at bounding box center [185, 91] width 22 height 12
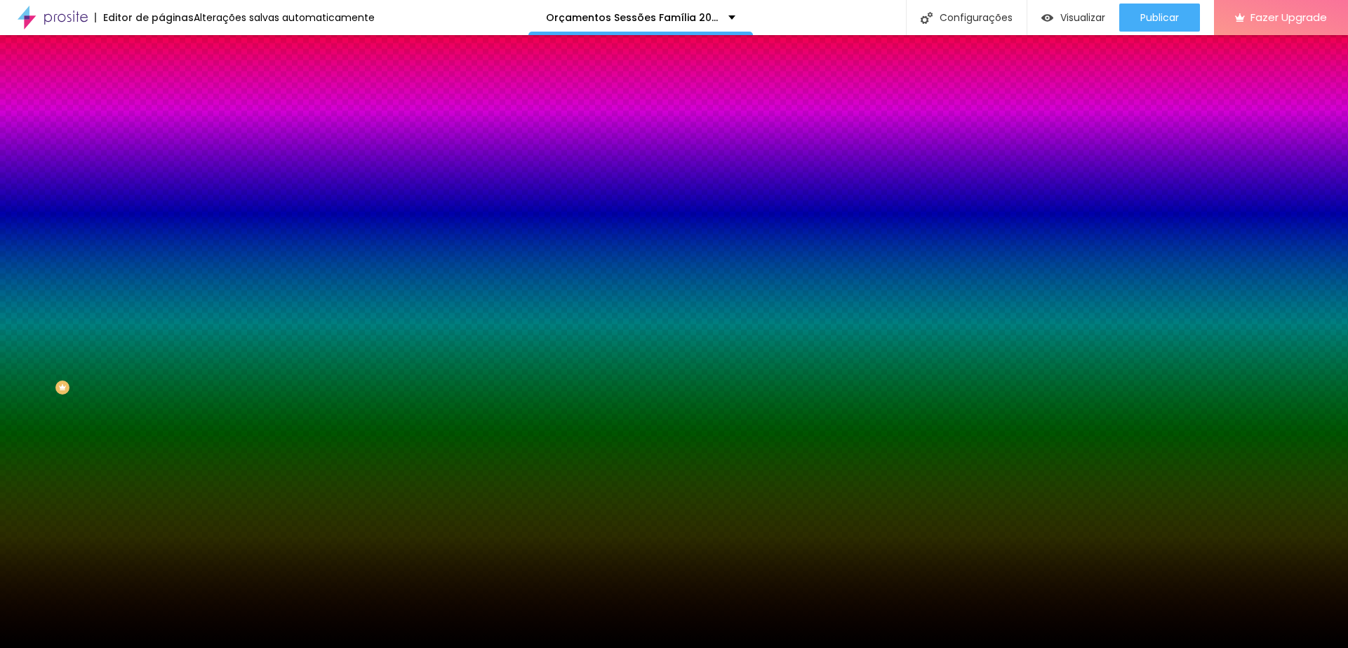
click at [161, 129] on span "Trocar imagem" at bounding box center [199, 123] width 77 height 12
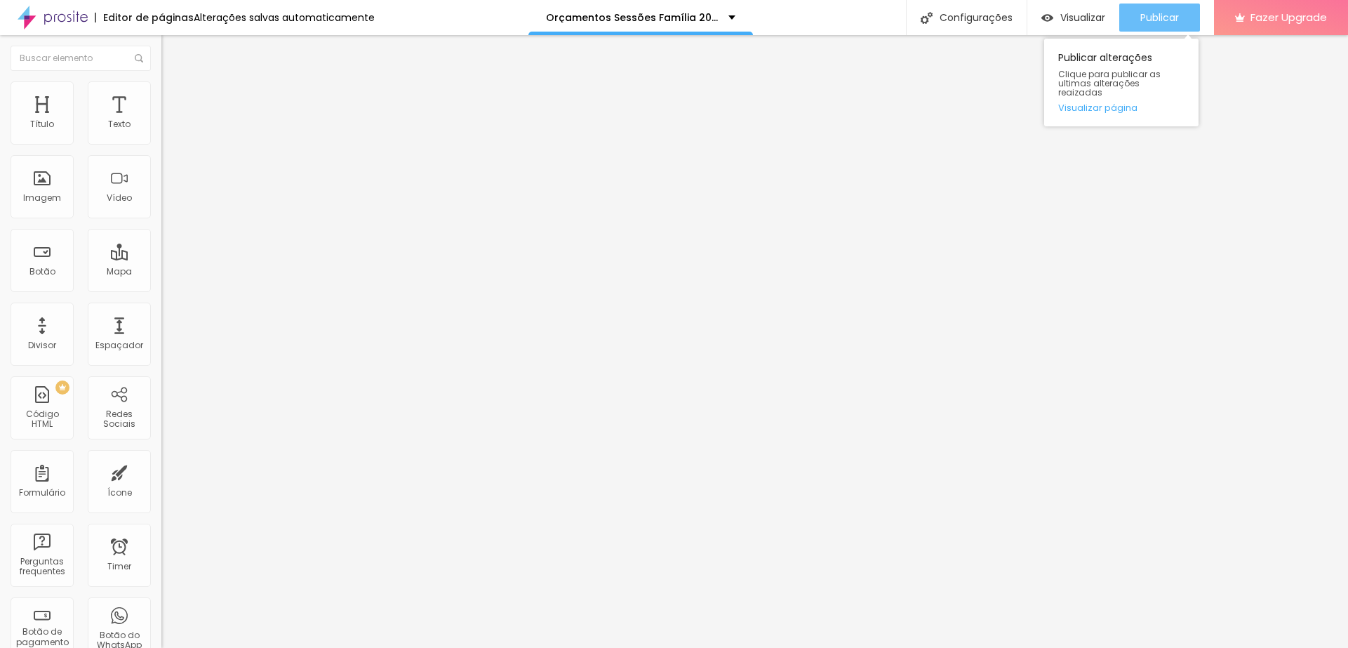
click at [1139, 20] on button "Publicar" at bounding box center [1160, 18] width 81 height 28
click at [161, 121] on span "Trocar imagem" at bounding box center [199, 115] width 77 height 12
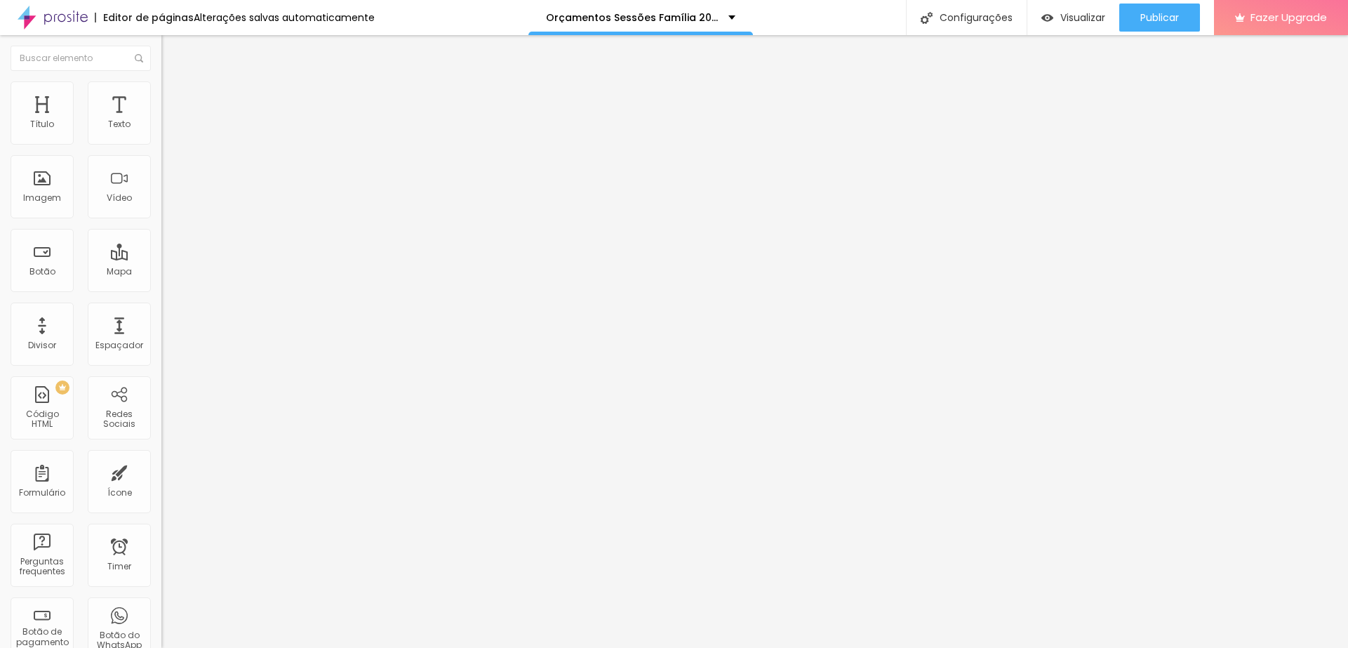
click at [161, 121] on span "Trocar imagem" at bounding box center [199, 115] width 77 height 12
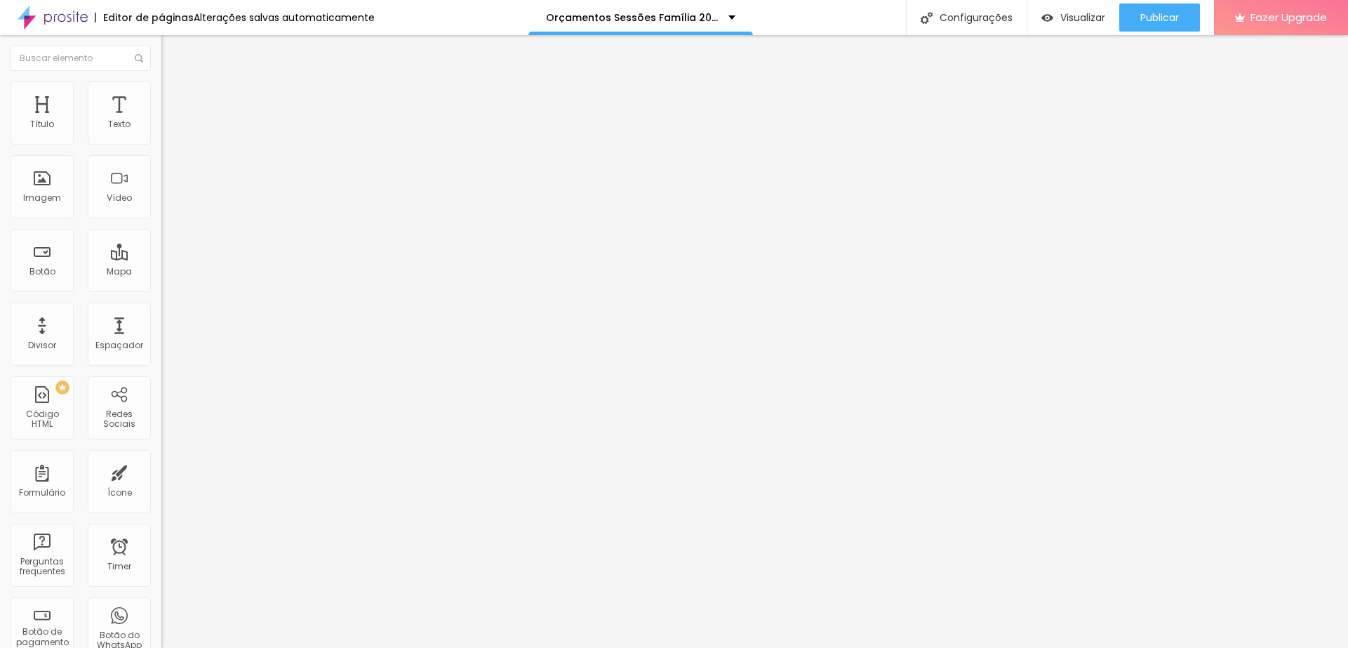
click at [161, 121] on span "Trocar imagem" at bounding box center [199, 115] width 77 height 12
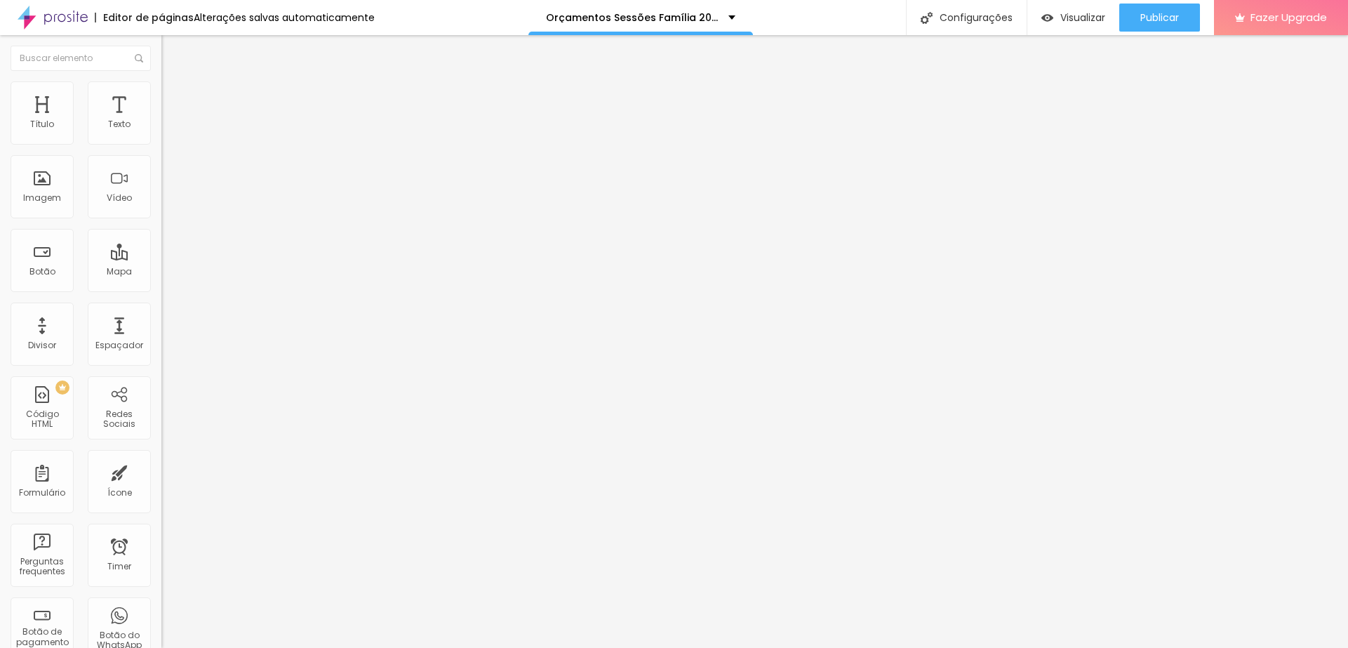
click at [161, 121] on span "Trocar imagem" at bounding box center [199, 115] width 77 height 12
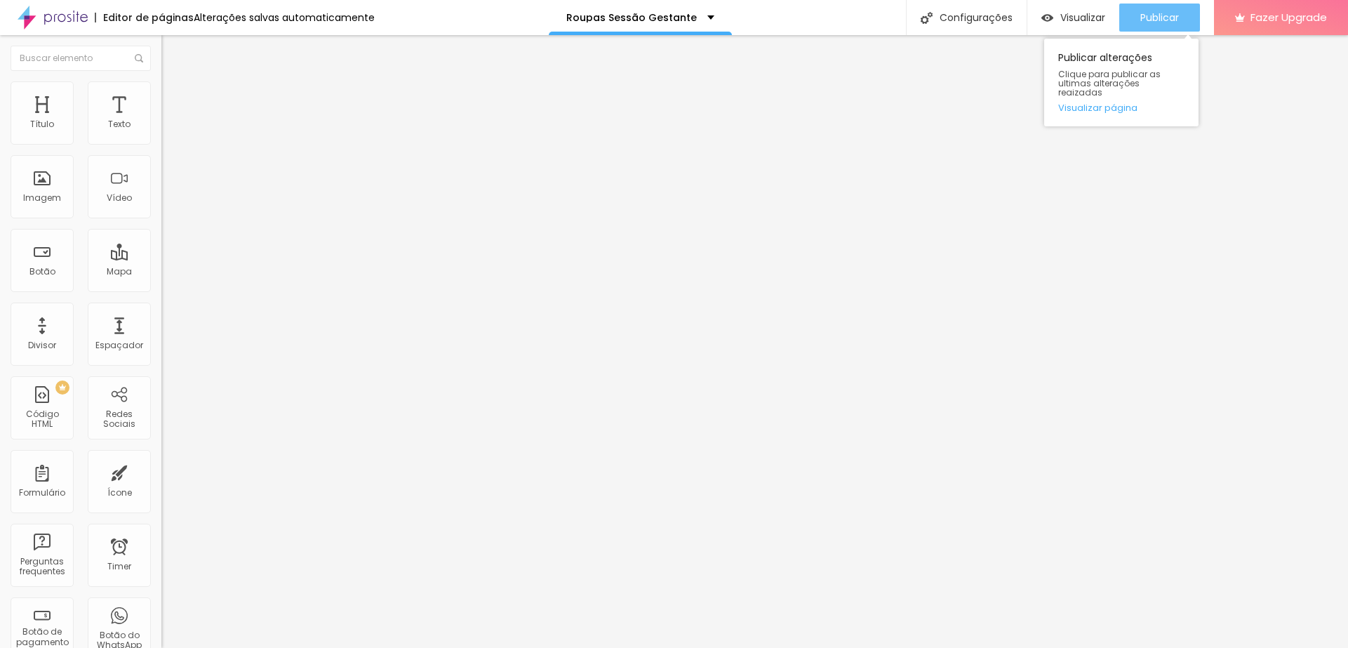
click at [1147, 7] on div "Publicar" at bounding box center [1160, 18] width 39 height 28
